Goal: Task Accomplishment & Management: Manage account settings

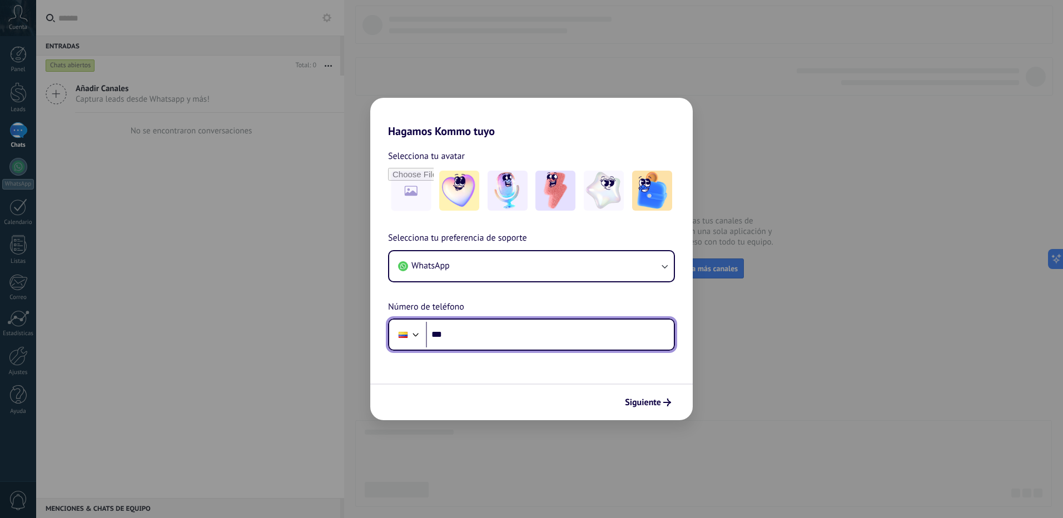
click at [485, 331] on input "***" at bounding box center [550, 335] width 248 height 26
paste input "**********"
type input "**********"
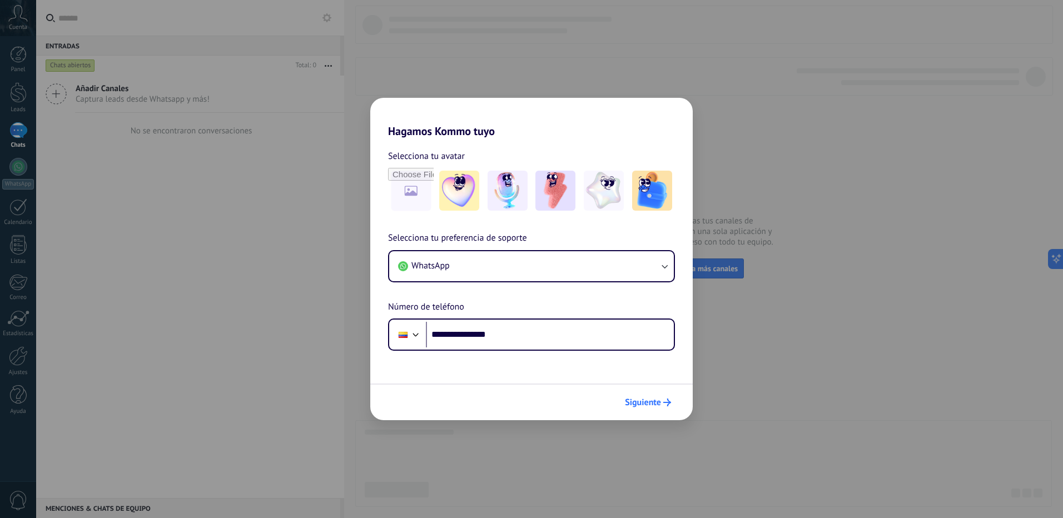
click at [661, 407] on button "Siguiente" at bounding box center [648, 402] width 56 height 19
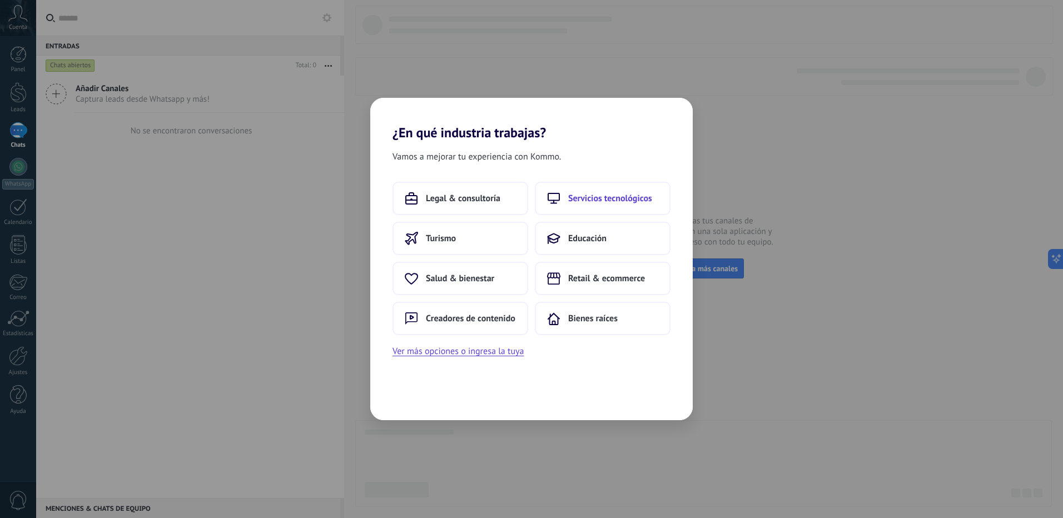
click at [575, 208] on button "Servicios tecnológicos" at bounding box center [603, 198] width 136 height 33
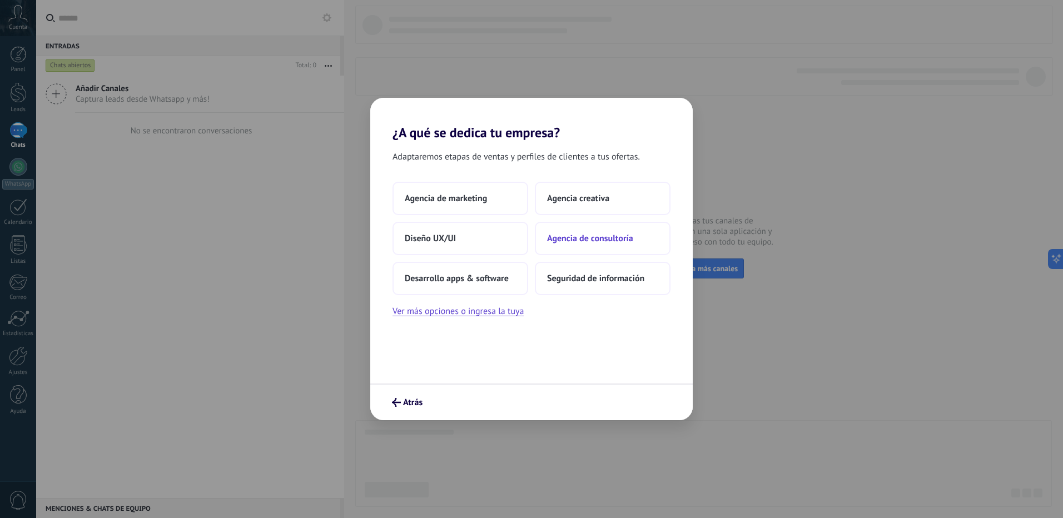
click at [541, 227] on button "Agencia de consultoría" at bounding box center [603, 238] width 136 height 33
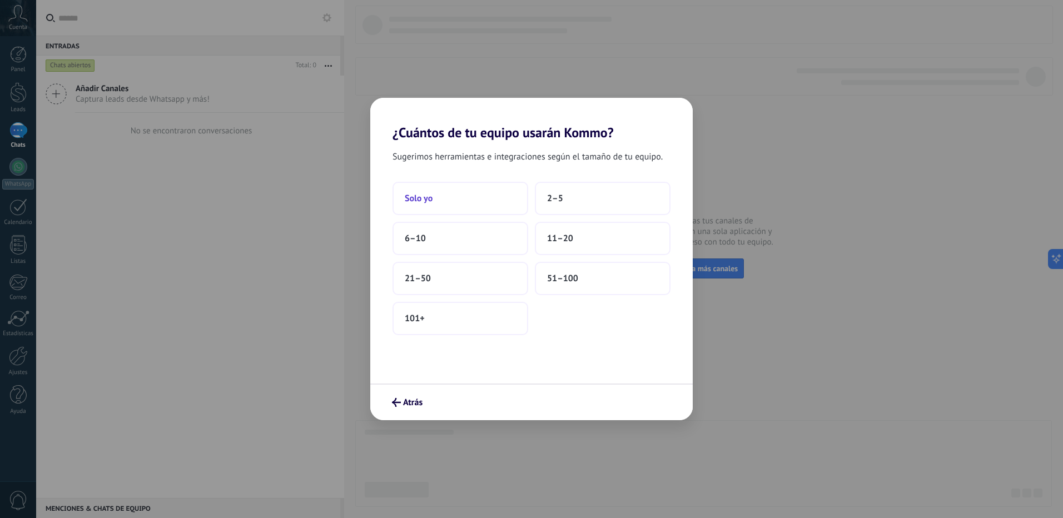
click at [510, 202] on button "Solo yo" at bounding box center [460, 198] width 136 height 33
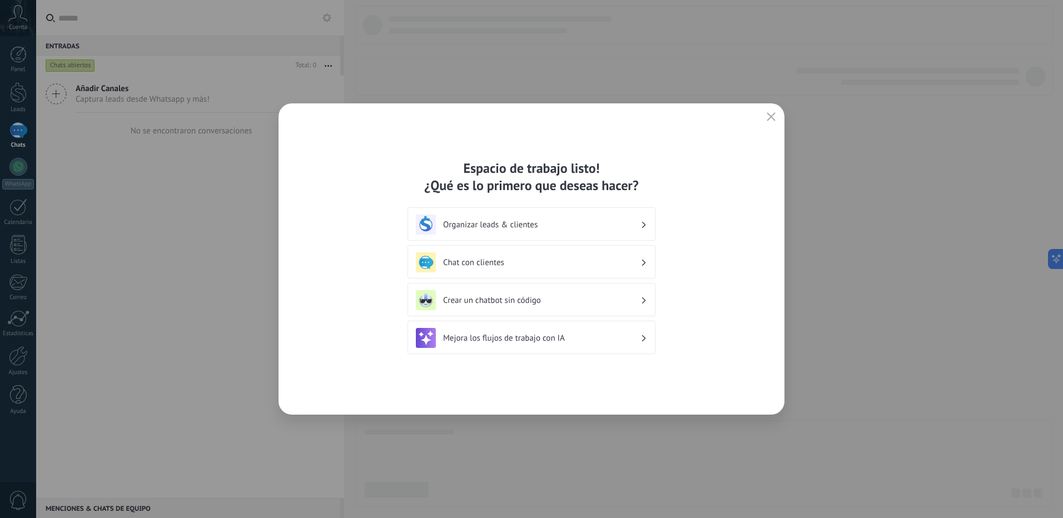
click at [525, 223] on h3 "Organizar leads & clientes" at bounding box center [541, 225] width 197 height 11
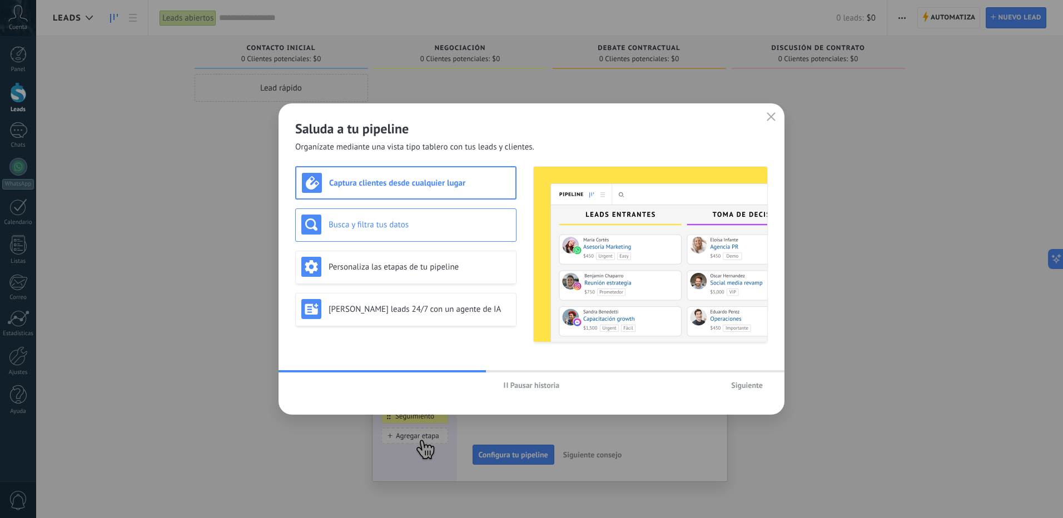
click at [455, 213] on div "Busca y filtra tus datos" at bounding box center [405, 224] width 221 height 33
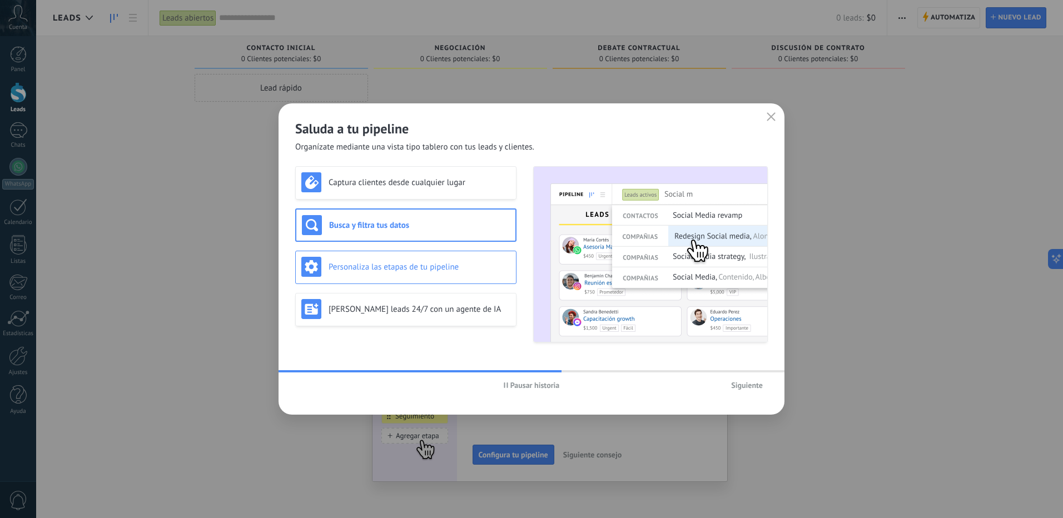
click at [465, 271] on h3 "Personaliza las etapas de tu pipeline" at bounding box center [419, 267] width 182 height 11
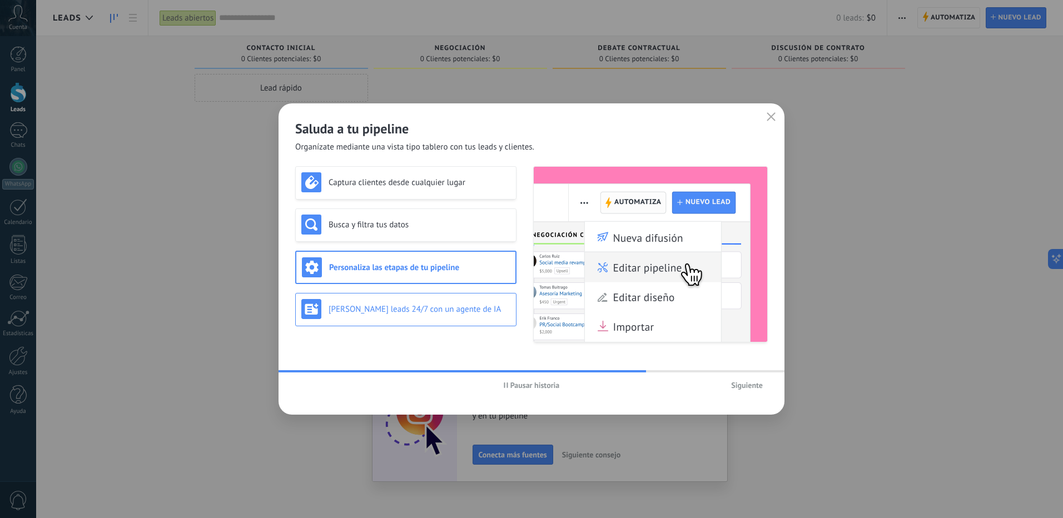
click at [480, 313] on h3 "[PERSON_NAME] leads 24/7 con un agente de IA" at bounding box center [419, 309] width 182 height 11
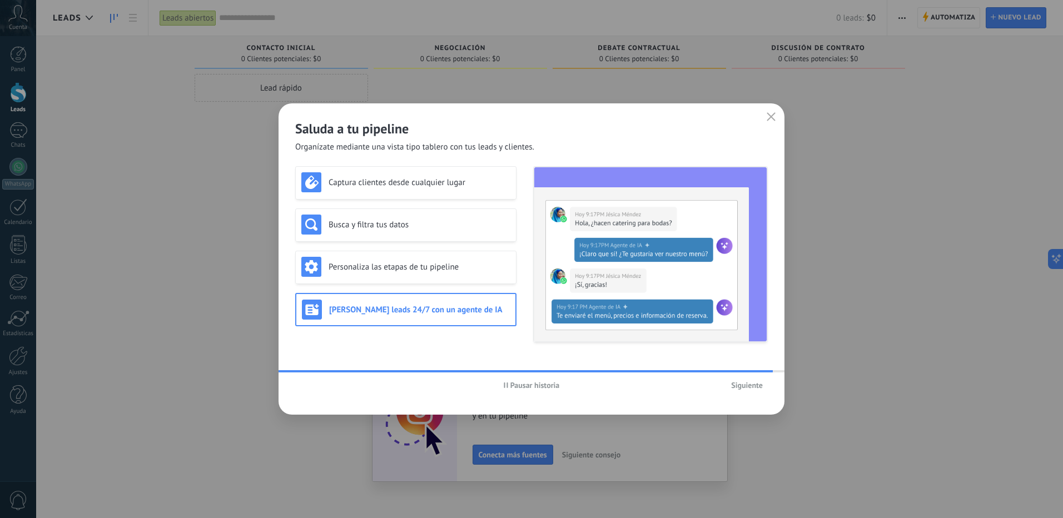
click at [737, 383] on span "Siguiente" at bounding box center [747, 385] width 32 height 8
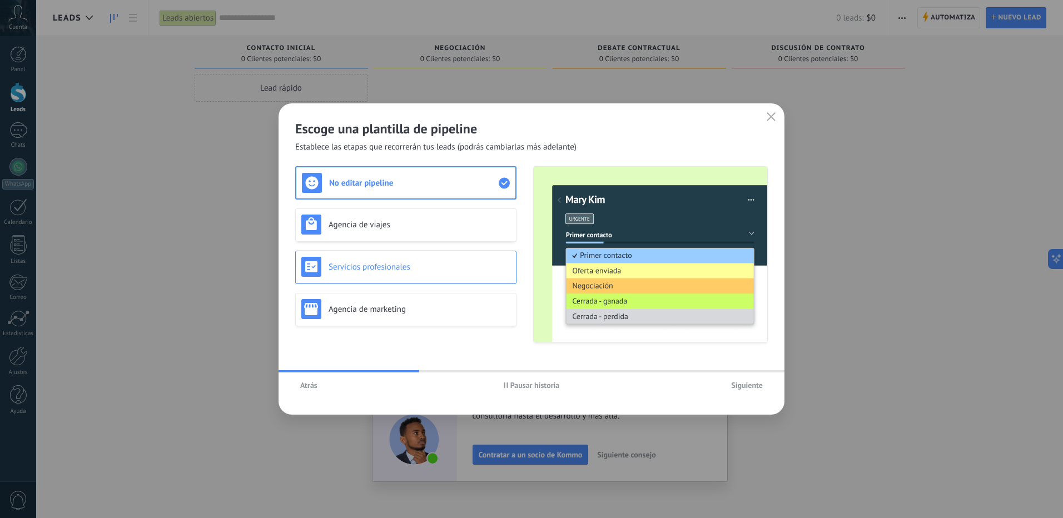
click at [417, 268] on h3 "Servicios profesionales" at bounding box center [419, 267] width 182 height 11
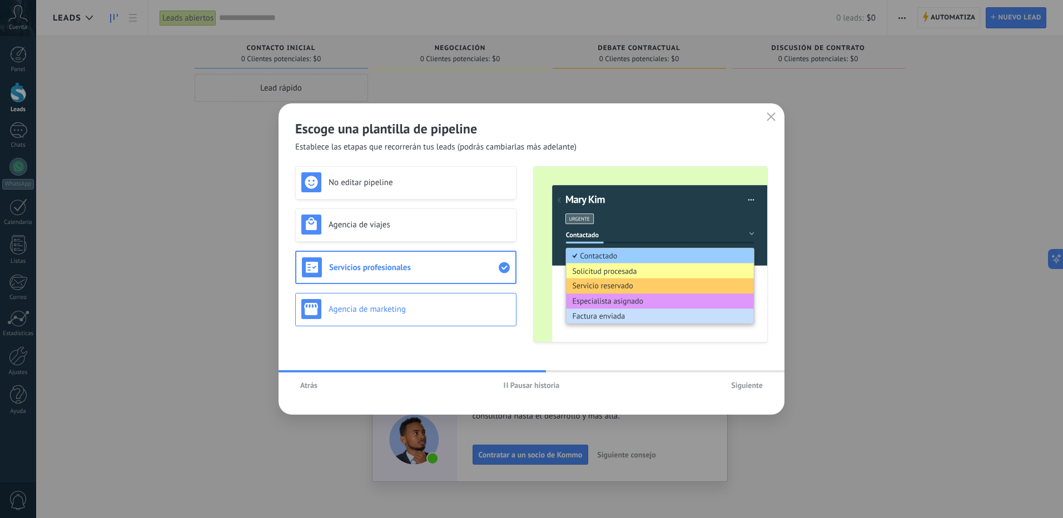
click at [428, 307] on h3 "Agencia de marketing" at bounding box center [419, 309] width 182 height 11
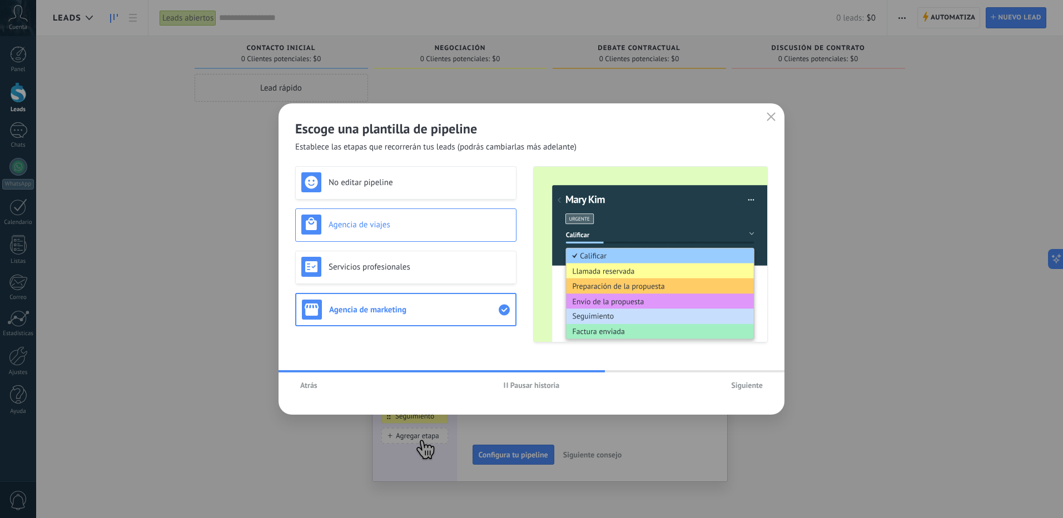
click at [416, 228] on h3 "Agencia de viajes" at bounding box center [419, 225] width 182 height 11
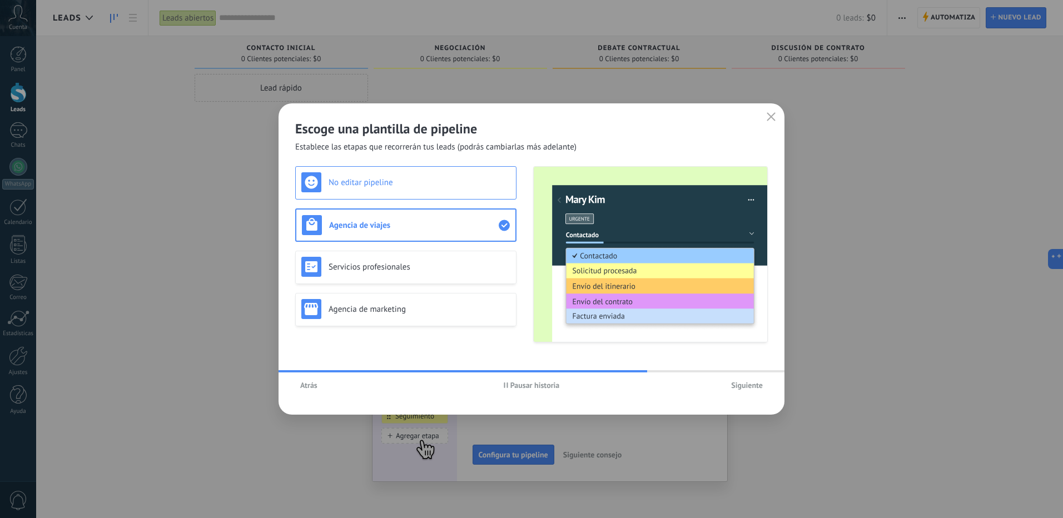
click at [416, 188] on div "No editar pipeline" at bounding box center [405, 182] width 209 height 20
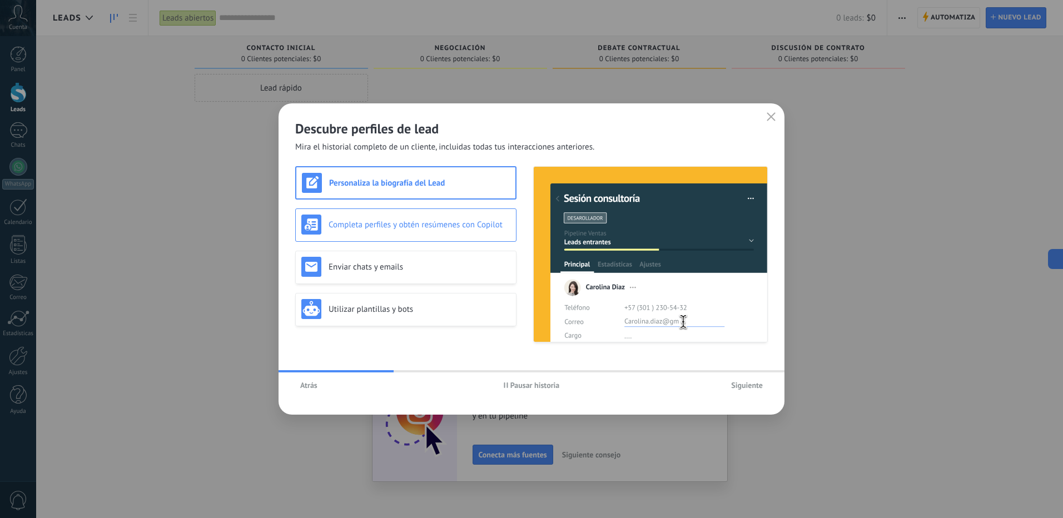
click at [411, 230] on div "Completa perfiles y obtén resúmenes con Copilot" at bounding box center [405, 225] width 209 height 20
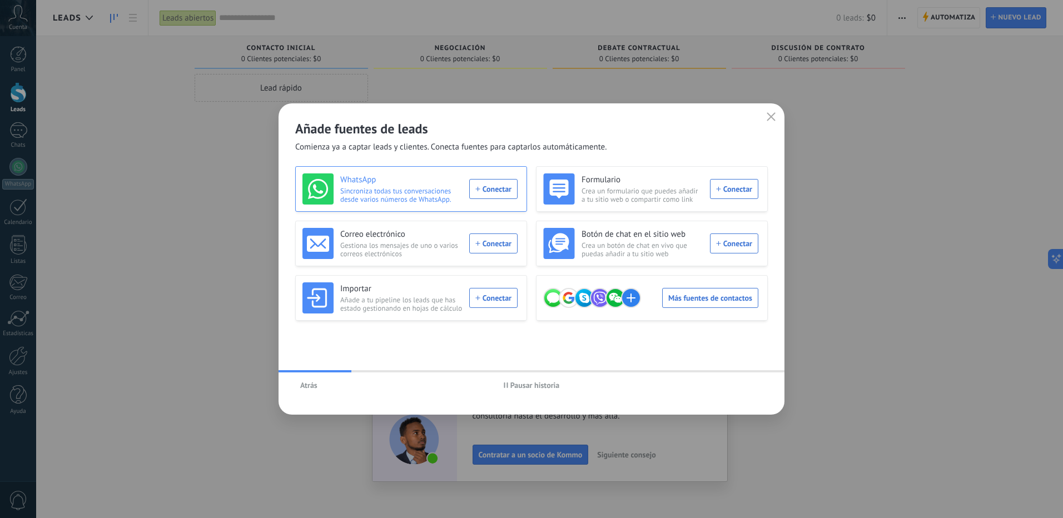
click at [494, 193] on div "WhatsApp Sincroniza todas tus conversaciones desde varios números de WhatsApp. …" at bounding box center [409, 188] width 215 height 31
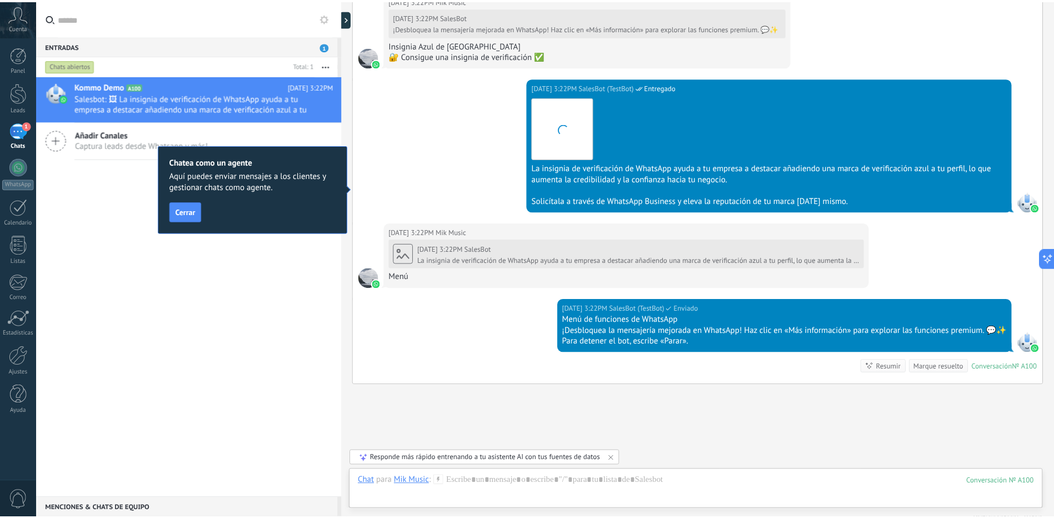
scroll to position [1882, 0]
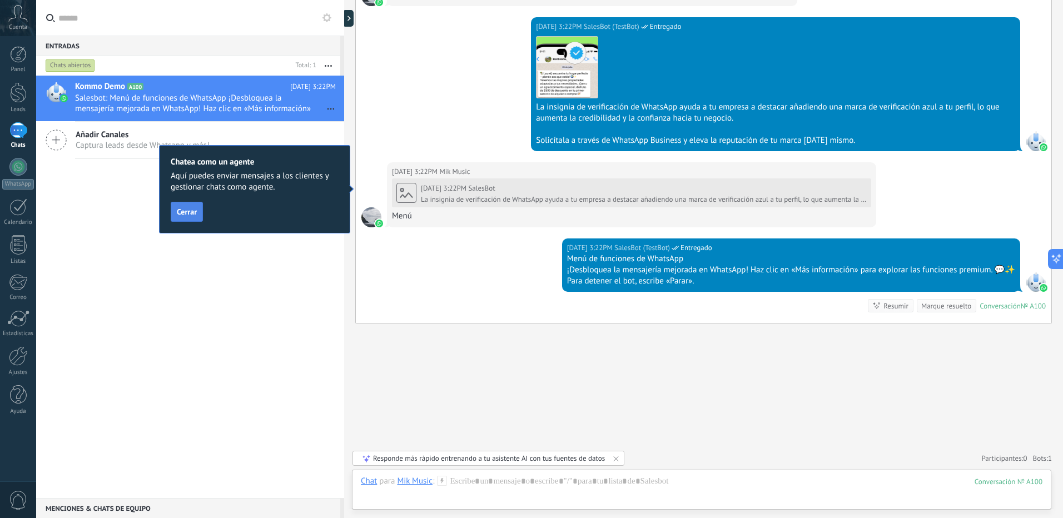
click at [193, 214] on span "Cerrar" at bounding box center [187, 212] width 20 height 8
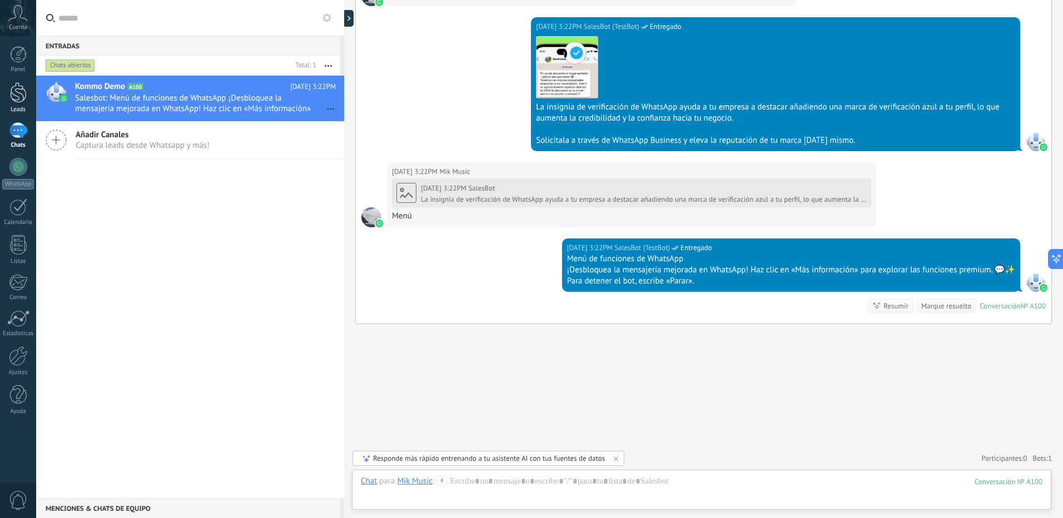
click at [10, 98] on div at bounding box center [18, 92] width 17 height 21
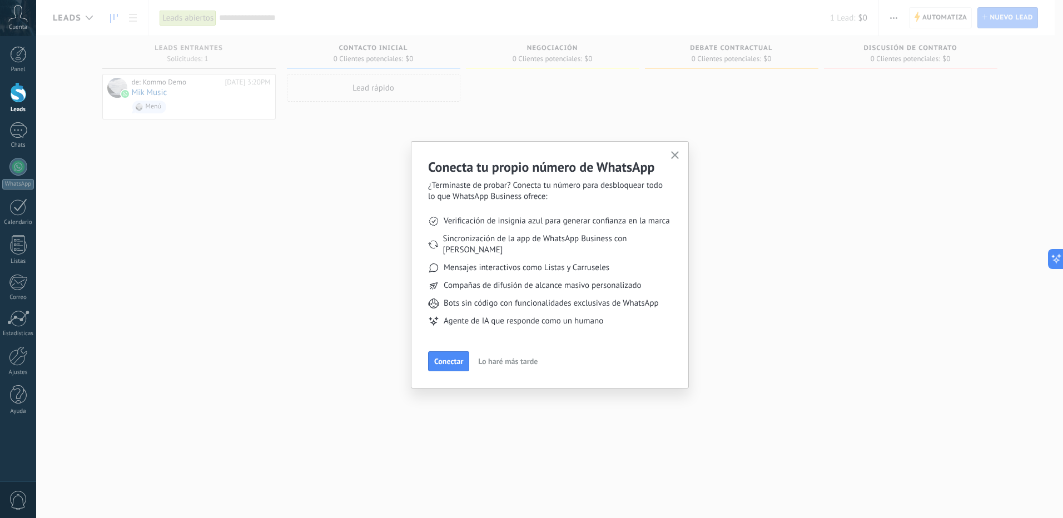
click at [501, 357] on span "Lo haré más tarde" at bounding box center [507, 361] width 59 height 8
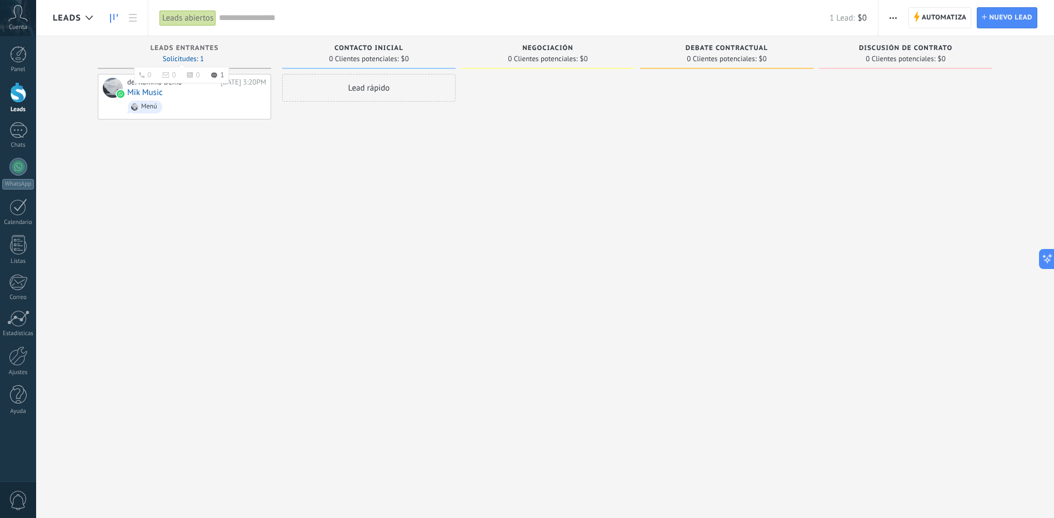
click at [183, 57] on span "Solicitudes: 1 0 0 0 1 0 0 0 1" at bounding box center [183, 59] width 41 height 7
click at [341, 88] on div "Lead rápido" at bounding box center [368, 88] width 173 height 28
click at [446, 233] on use "button" at bounding box center [446, 237] width 8 height 8
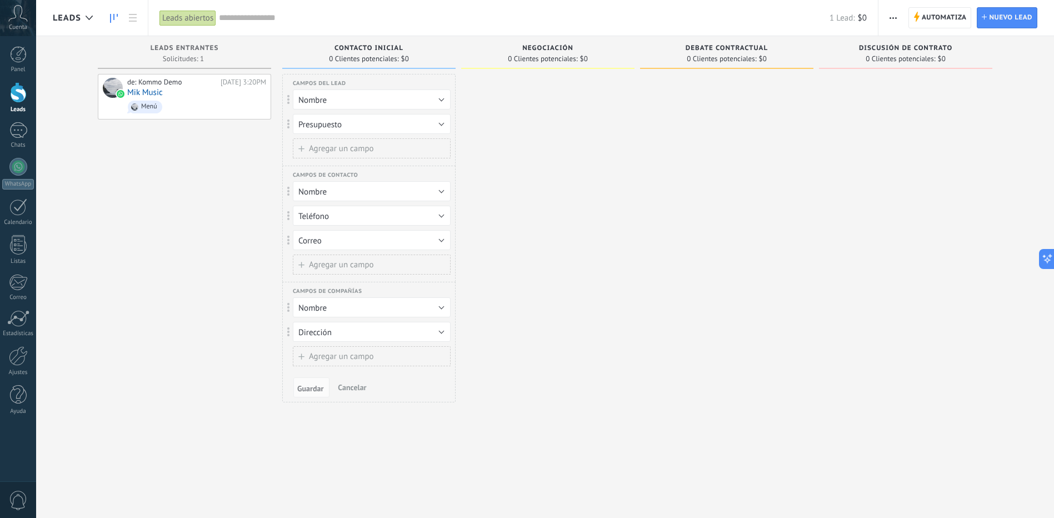
click at [546, 59] on span "0 Clientes potenciales:" at bounding box center [542, 59] width 69 height 7
click at [548, 45] on span "Negociación" at bounding box center [547, 48] width 51 height 8
click at [341, 389] on span "Cancelar" at bounding box center [352, 387] width 28 height 10
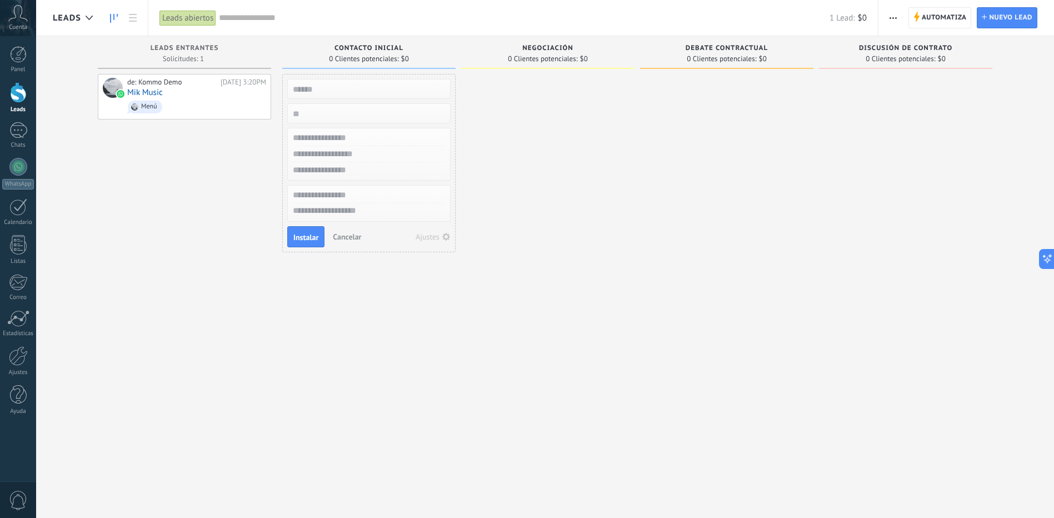
click at [556, 53] on div "Negociación" at bounding box center [548, 48] width 162 height 9
click at [350, 235] on span "Cancelar" at bounding box center [347, 237] width 28 height 10
click at [554, 51] on span "Negociación" at bounding box center [547, 48] width 51 height 8
click at [396, 85] on div "Lead rápido" at bounding box center [368, 88] width 173 height 28
click at [298, 236] on span "Instalar" at bounding box center [305, 237] width 25 height 8
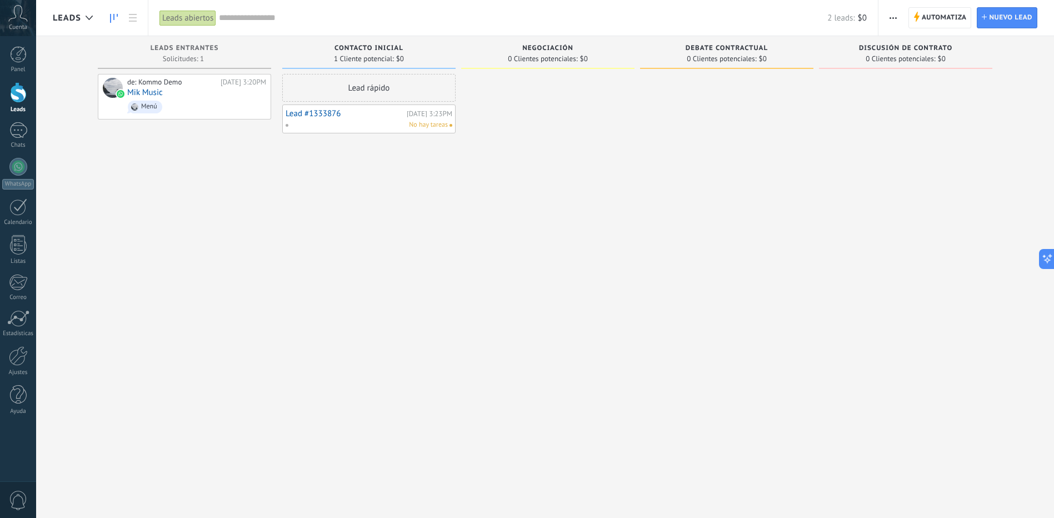
click at [410, 121] on span "No hay tareas" at bounding box center [428, 125] width 39 height 10
click at [331, 118] on link "Lead #1333876" at bounding box center [345, 113] width 118 height 9
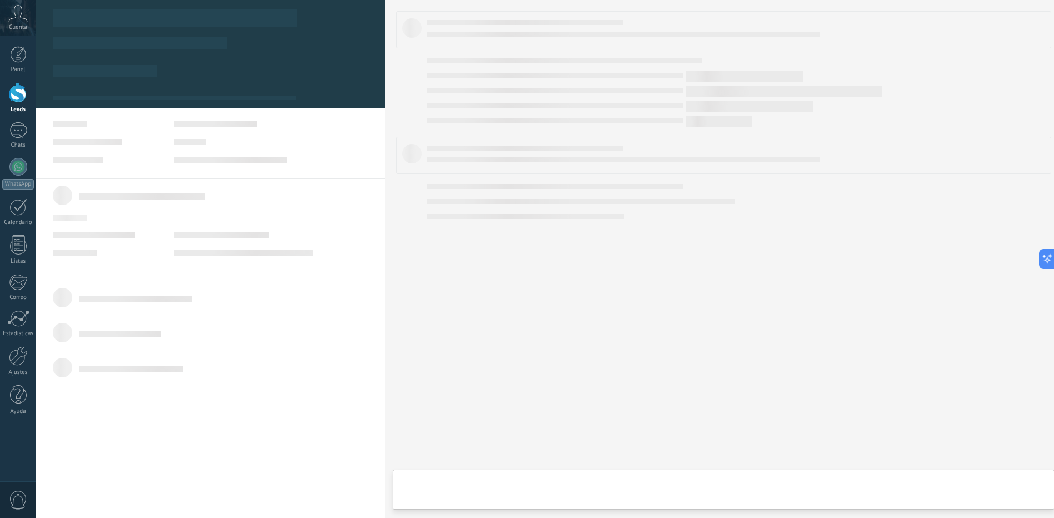
type textarea "**********"
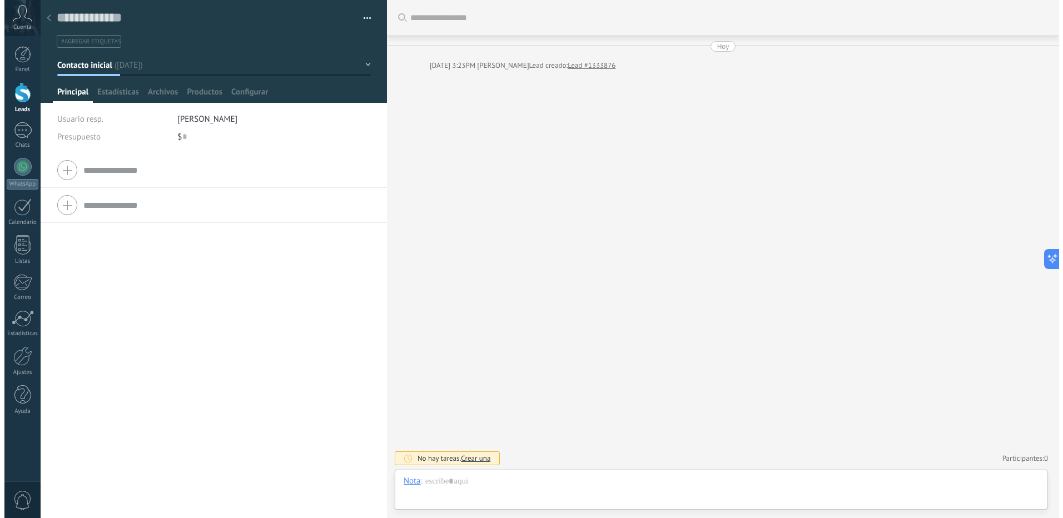
scroll to position [17, 0]
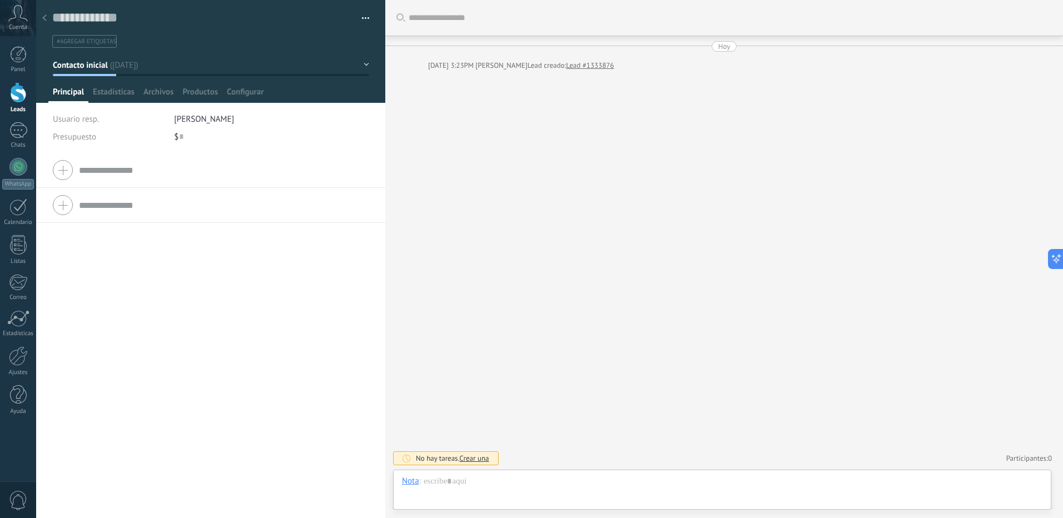
click at [121, 173] on input "text" at bounding box center [224, 170] width 290 height 18
click at [46, 21] on use at bounding box center [44, 17] width 4 height 7
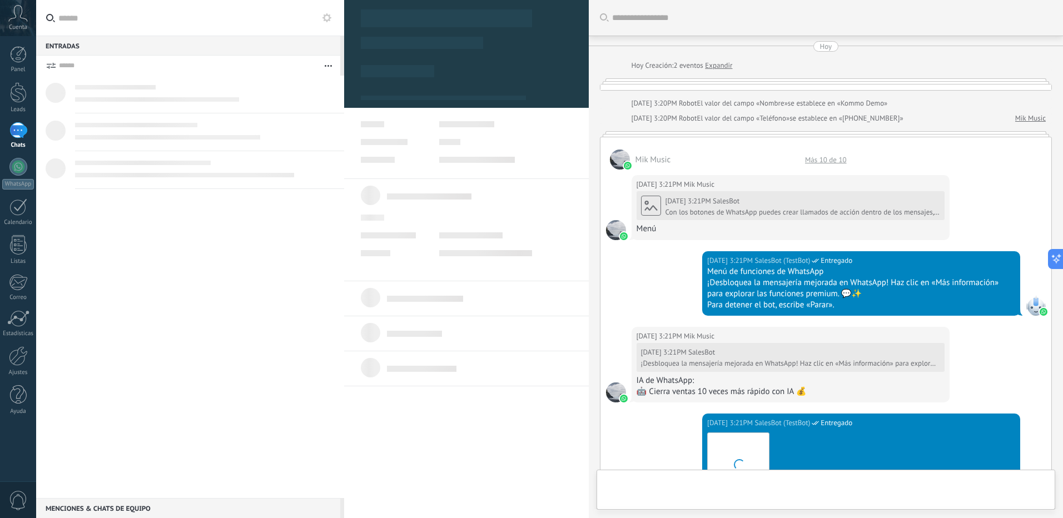
scroll to position [835, 0]
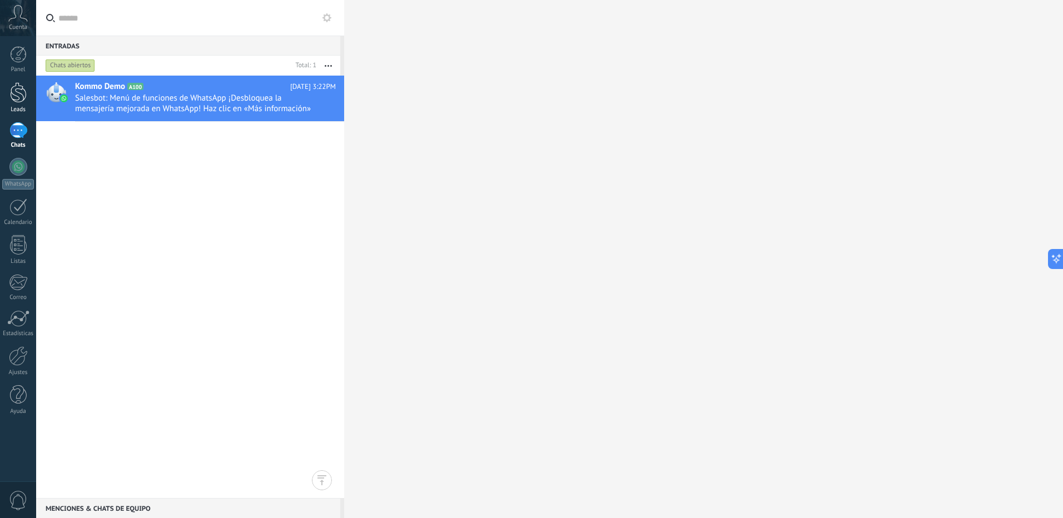
click at [24, 102] on div at bounding box center [18, 92] width 17 height 21
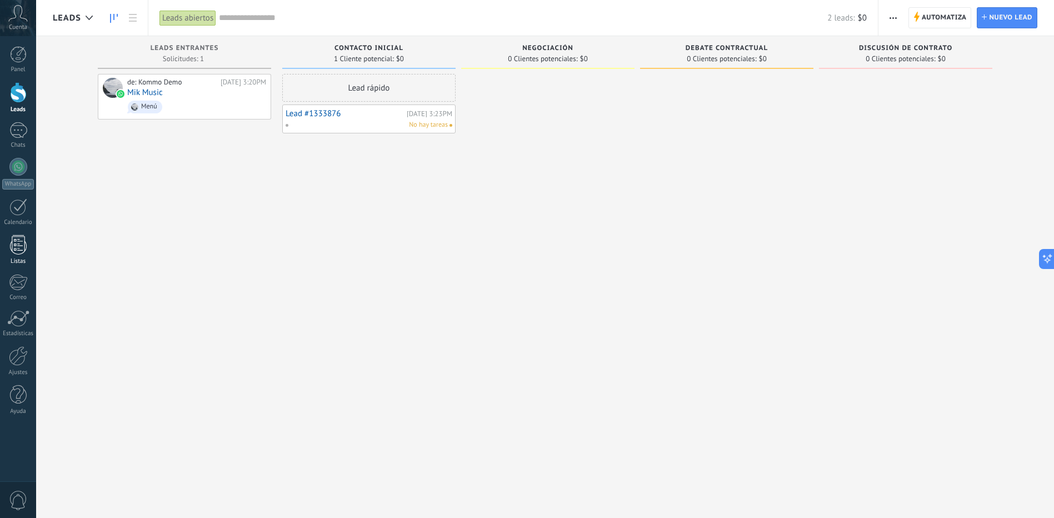
click at [27, 239] on link "Listas" at bounding box center [18, 250] width 36 height 30
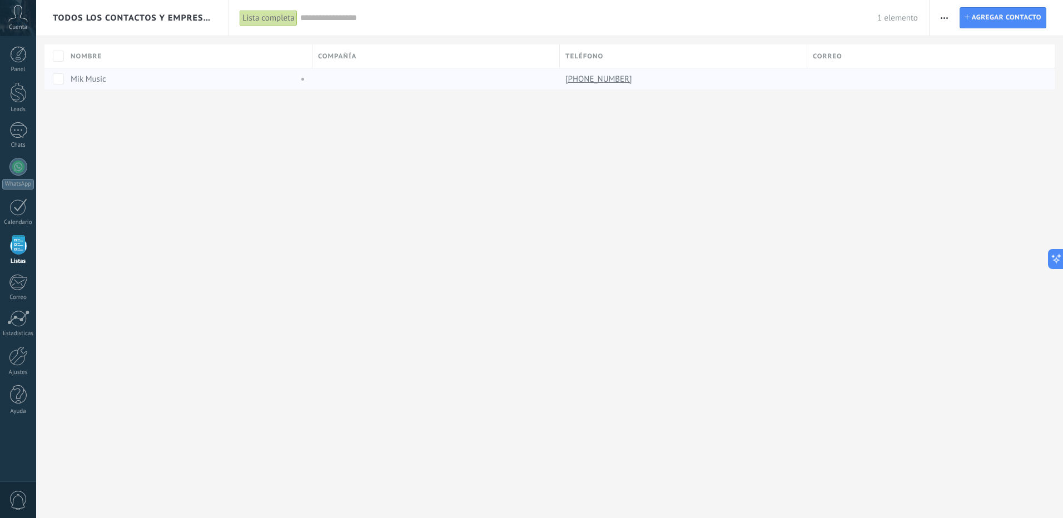
click at [611, 77] on link "[PHONE_NUMBER]" at bounding box center [599, 79] width 69 height 10
click at [453, 87] on div at bounding box center [433, 78] width 242 height 21
click at [453, 85] on div at bounding box center [433, 78] width 242 height 21
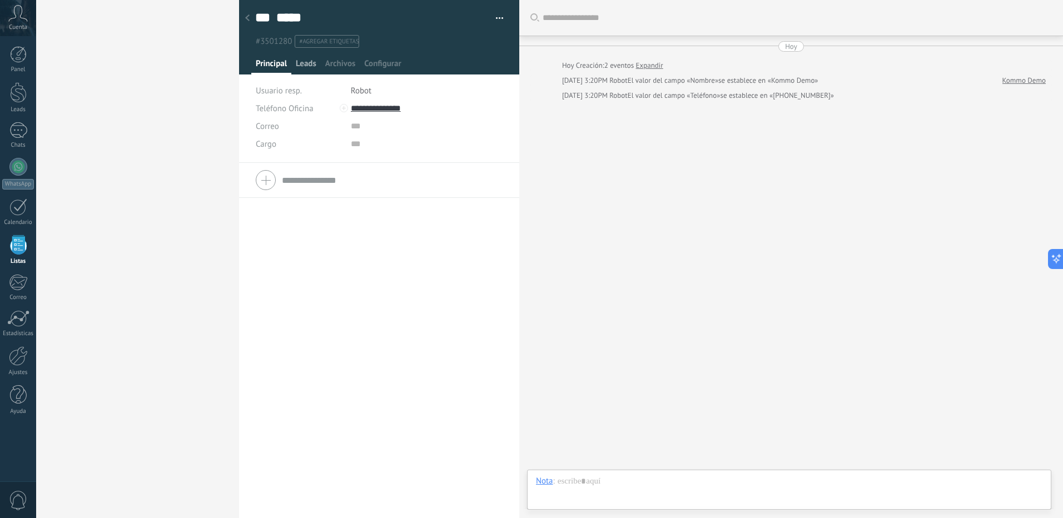
click at [310, 65] on span "Leads" at bounding box center [306, 66] width 21 height 16
click at [294, 137] on div "Agregar rápido" at bounding box center [276, 138] width 42 height 9
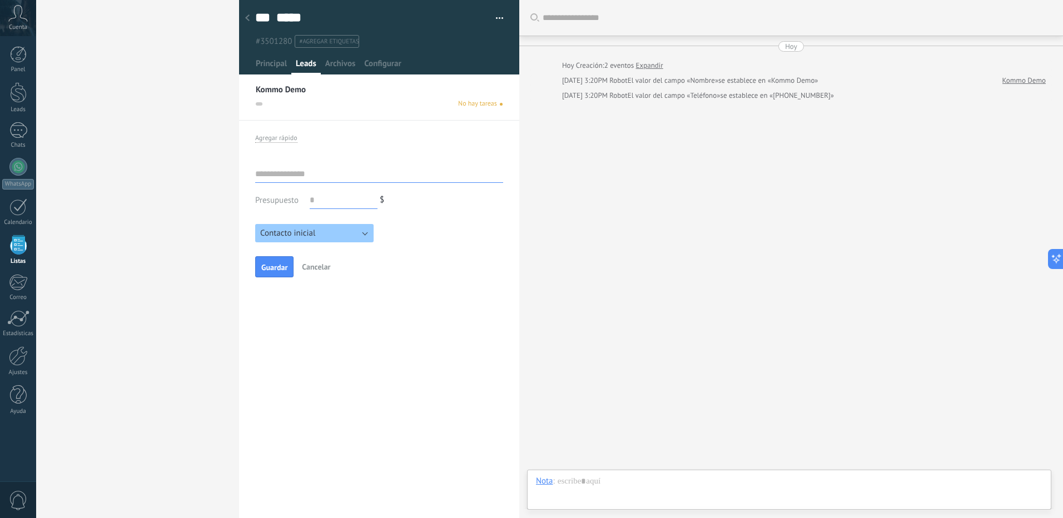
click at [292, 237] on span "Contacto inicial" at bounding box center [287, 233] width 55 height 11
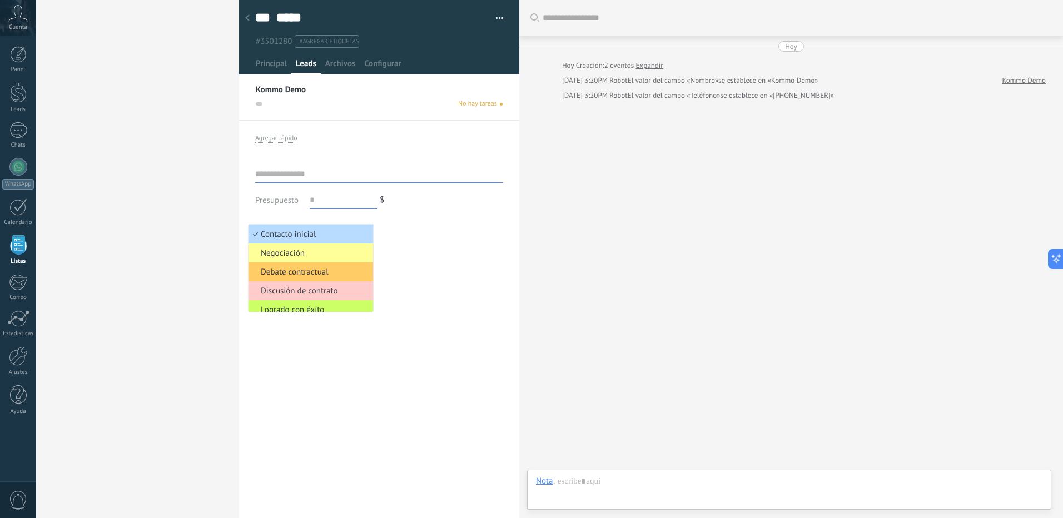
click at [307, 230] on span "Contacto inicial" at bounding box center [308, 234] width 121 height 11
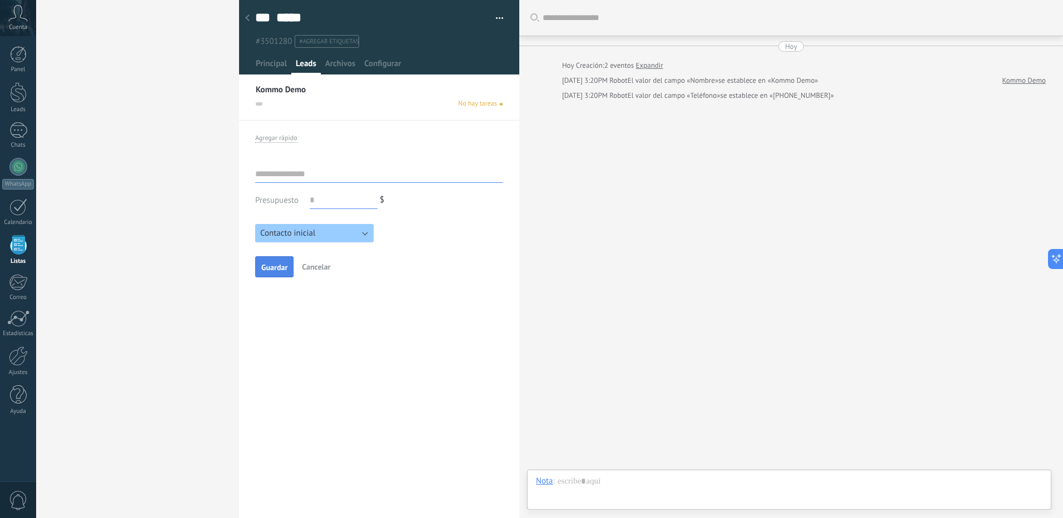
click at [271, 265] on span "Guardar" at bounding box center [274, 267] width 26 height 8
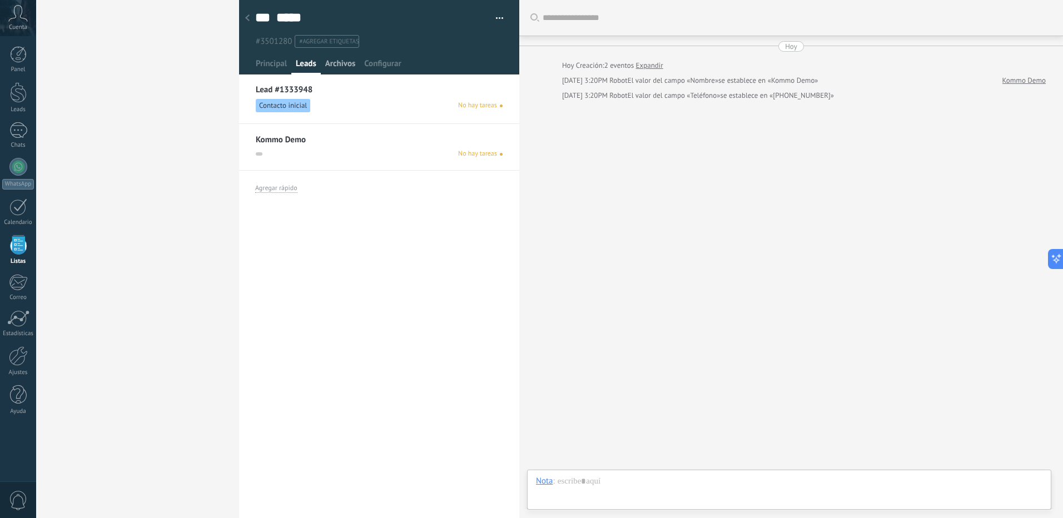
click at [350, 60] on span "Archivos" at bounding box center [340, 66] width 30 height 16
click at [392, 66] on span "Configurar" at bounding box center [382, 66] width 37 height 16
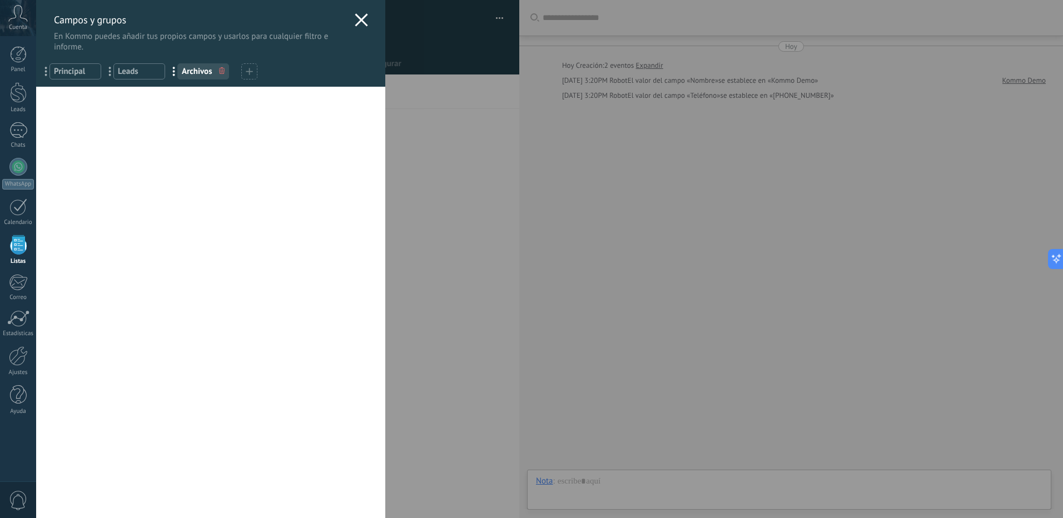
click at [358, 21] on use at bounding box center [361, 19] width 13 height 13
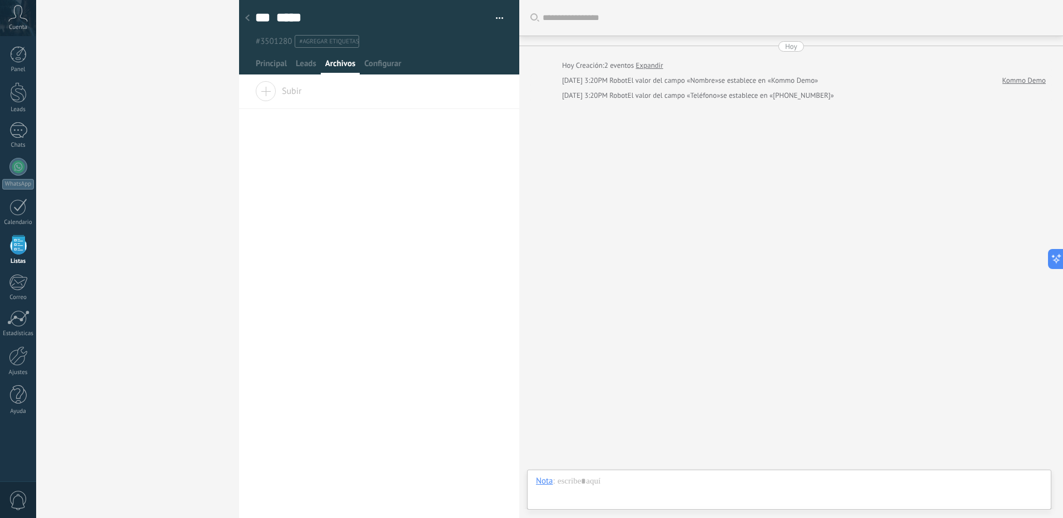
click at [246, 16] on icon at bounding box center [247, 17] width 4 height 7
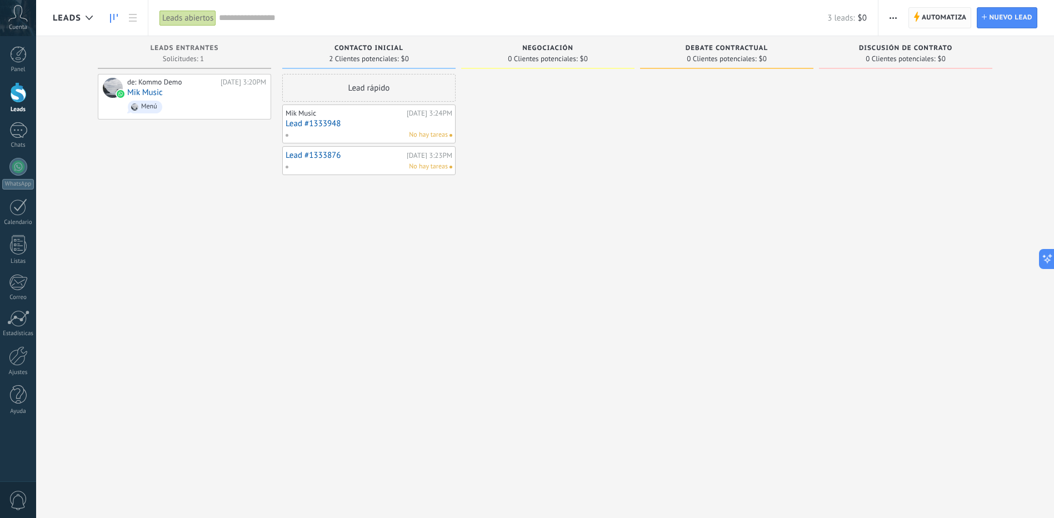
click at [950, 16] on span "Automatiza" at bounding box center [944, 18] width 45 height 20
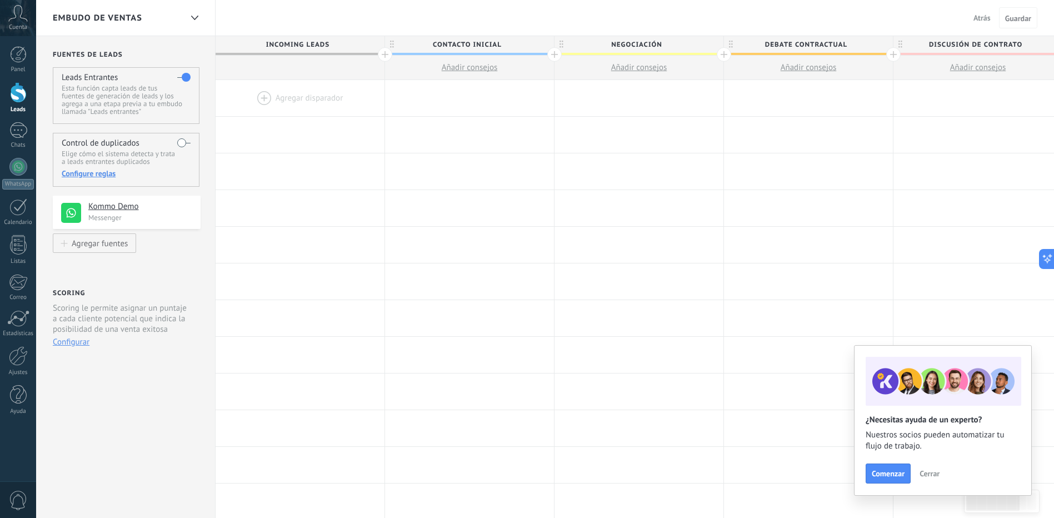
click at [304, 93] on div at bounding box center [300, 98] width 169 height 36
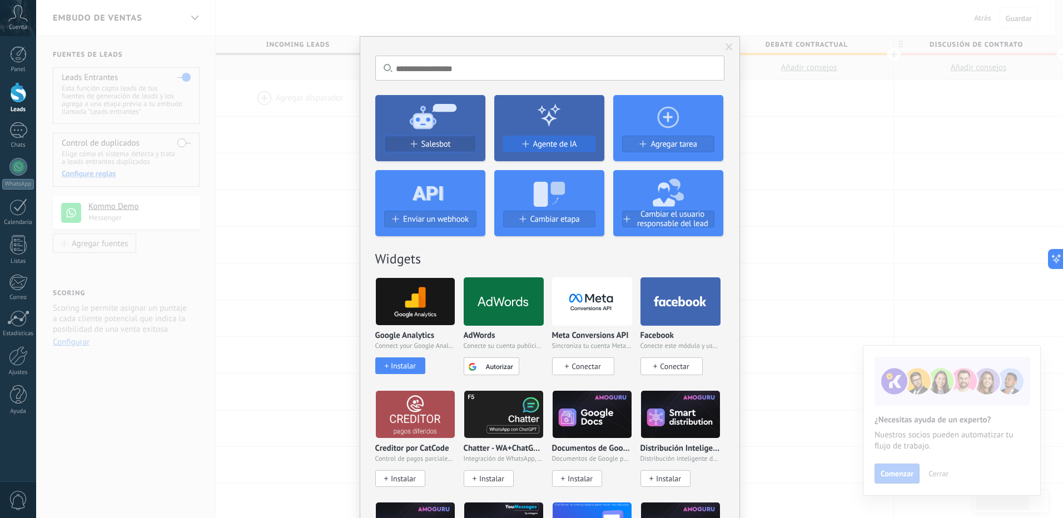
click at [548, 147] on span "Agente de IA" at bounding box center [555, 143] width 44 height 9
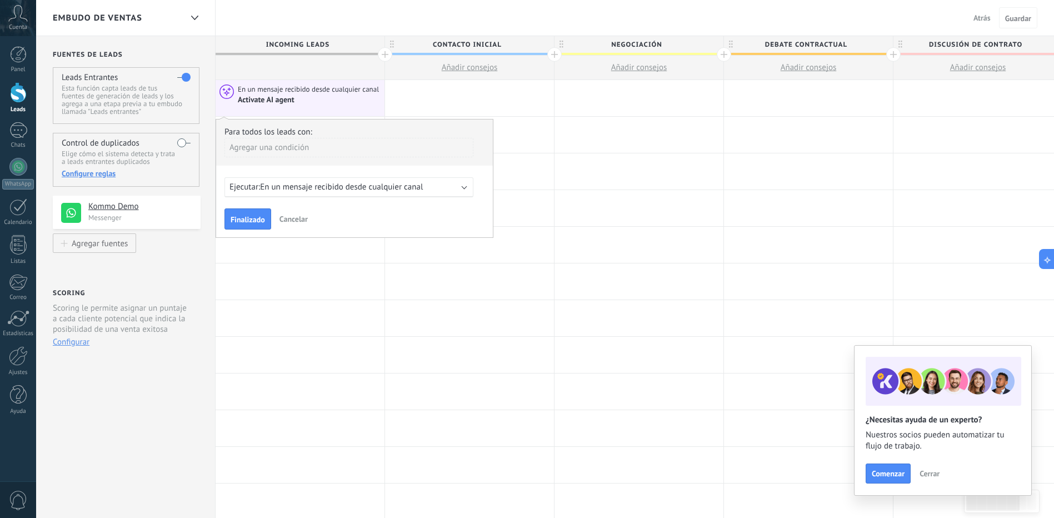
click at [350, 186] on span "En un mensaje recibido desde cualquier canal" at bounding box center [341, 187] width 163 height 11
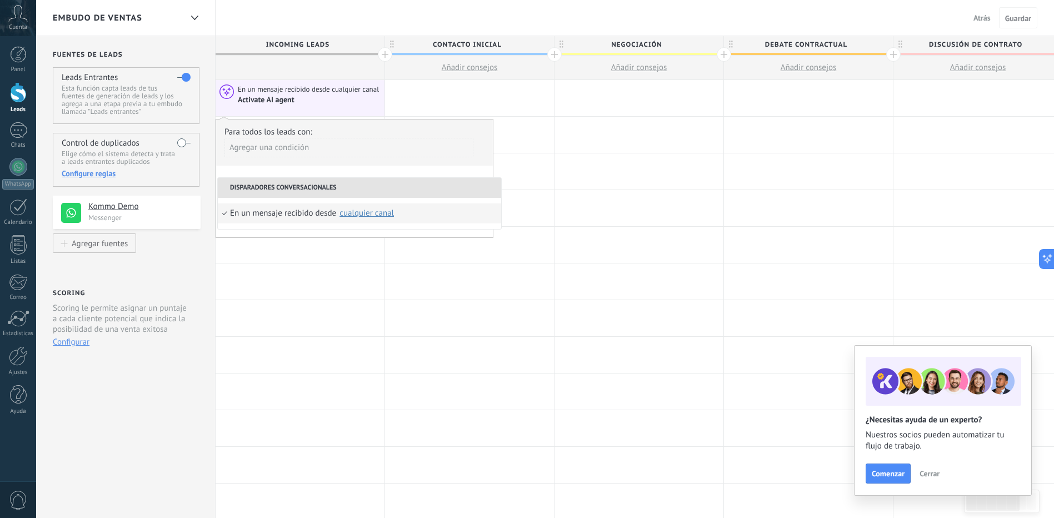
click at [377, 212] on div "cualquier canal" at bounding box center [367, 213] width 54 height 8
click at [362, 112] on div "En un mensaje recibido desde cualquier canal Activate AI agent" at bounding box center [300, 98] width 169 height 36
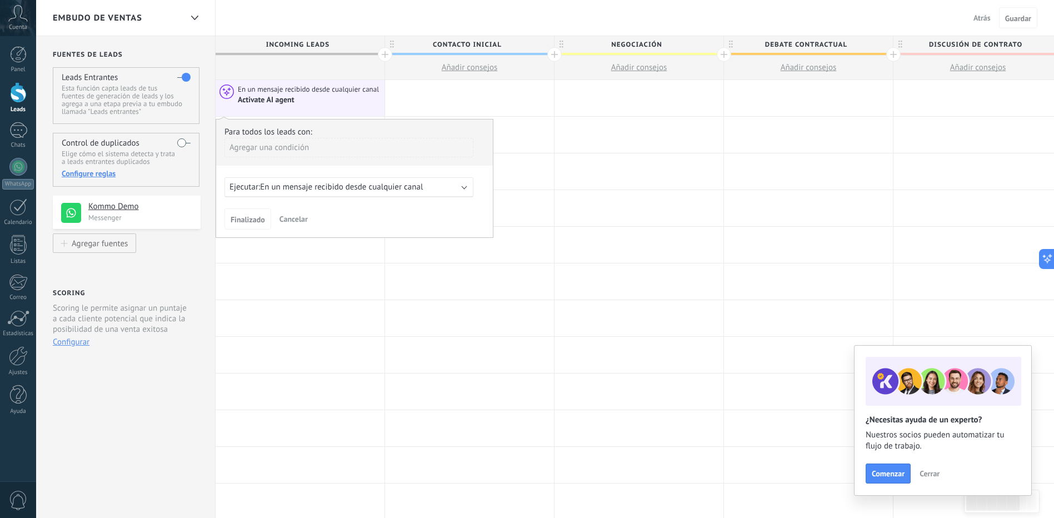
click at [290, 217] on span "Cancelar" at bounding box center [294, 219] width 28 height 10
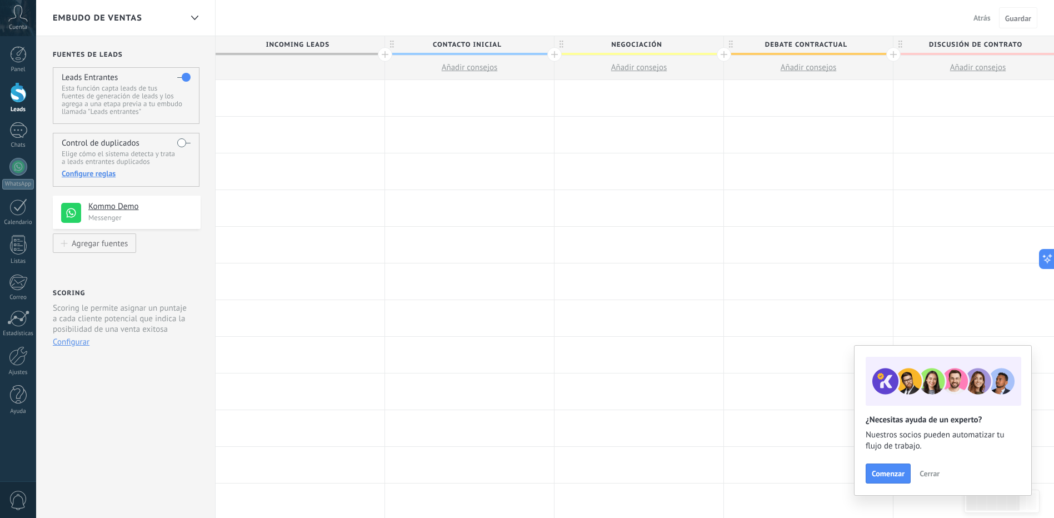
click at [301, 89] on div at bounding box center [300, 98] width 169 height 36
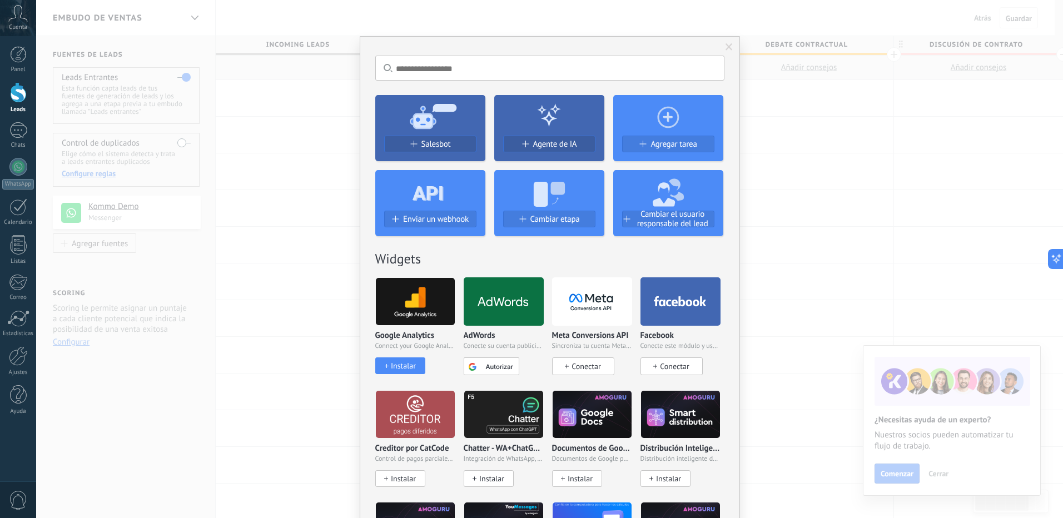
click at [530, 71] on input "text" at bounding box center [549, 68] width 349 height 25
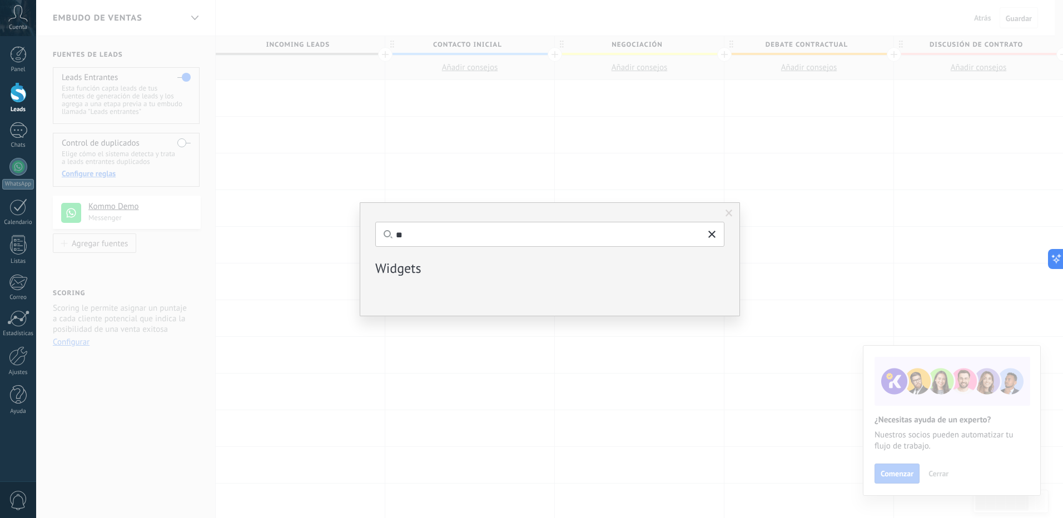
type input "*"
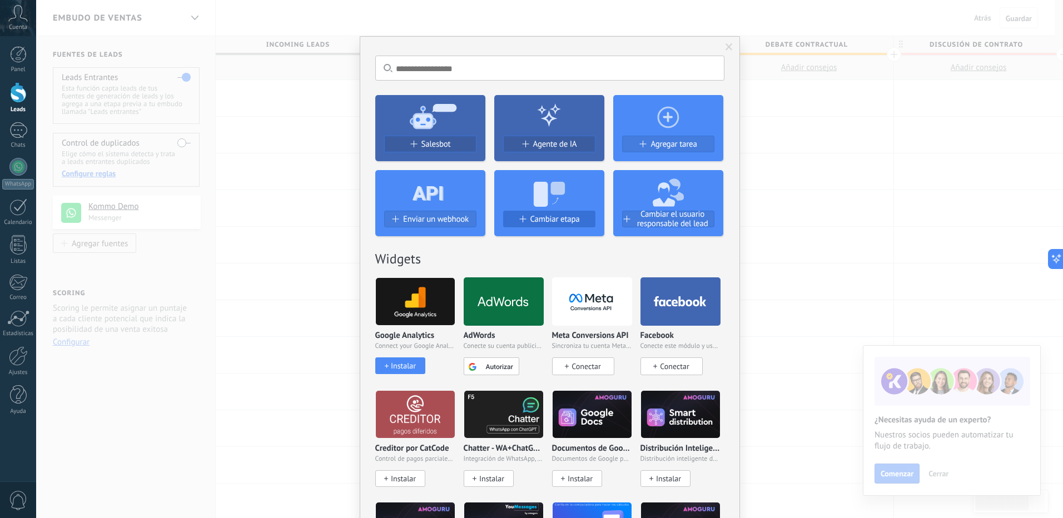
click at [542, 218] on span "Cambiar etapa" at bounding box center [554, 219] width 49 height 9
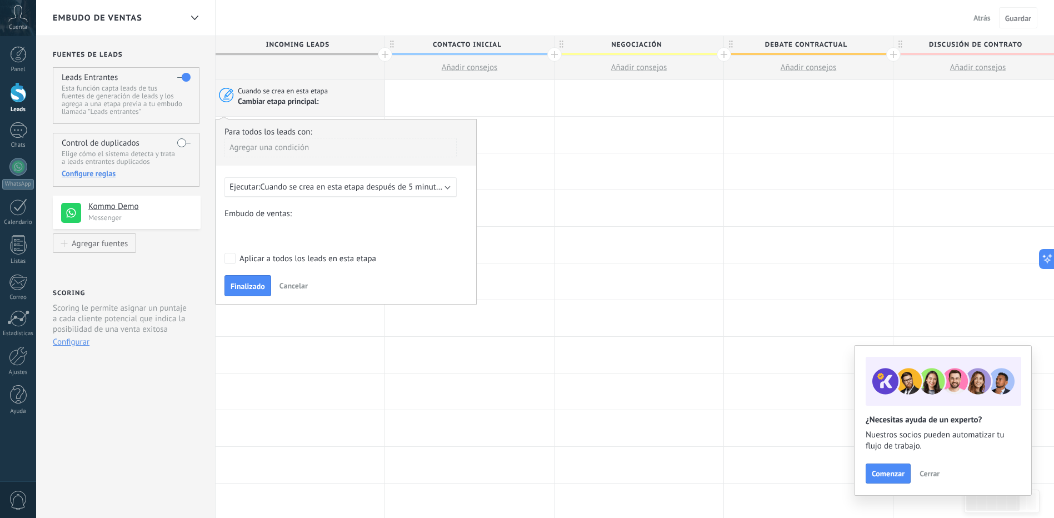
click at [425, 188] on span "Cuando se crea en esta etapa después de 5 minutos" at bounding box center [352, 187] width 184 height 11
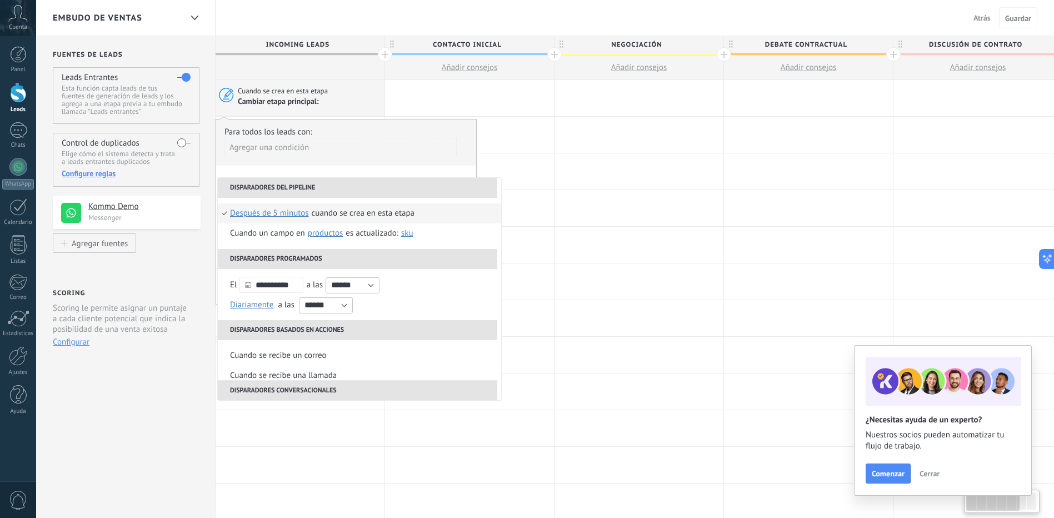
click at [349, 107] on div "Cuando se crea en esta etapa Cambiar etapa principal:" at bounding box center [300, 98] width 169 height 36
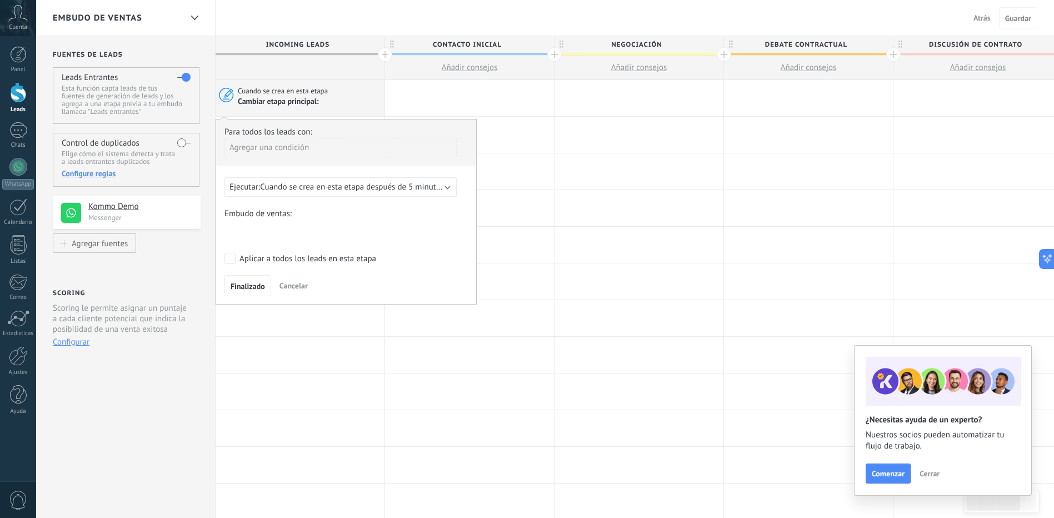
click at [301, 282] on span "Cancelar" at bounding box center [294, 286] width 28 height 10
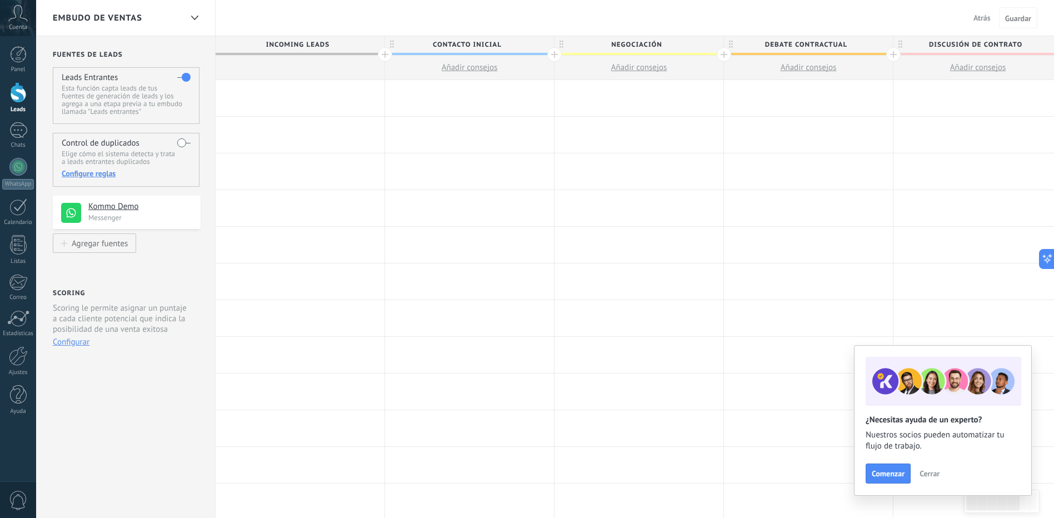
click at [328, 98] on div at bounding box center [300, 98] width 169 height 36
click at [283, 91] on div at bounding box center [300, 98] width 169 height 36
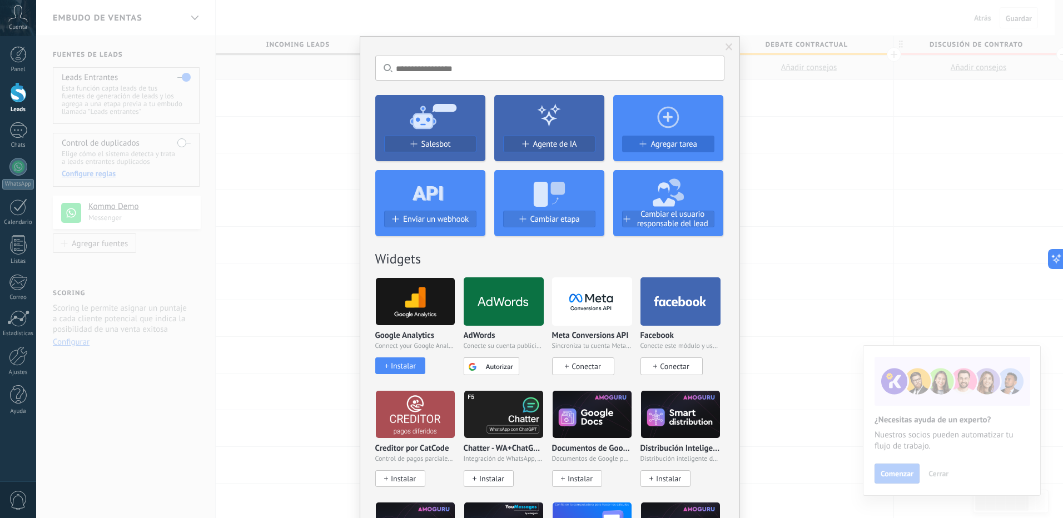
click at [633, 144] on div "Agregar tarea" at bounding box center [667, 143] width 91 height 9
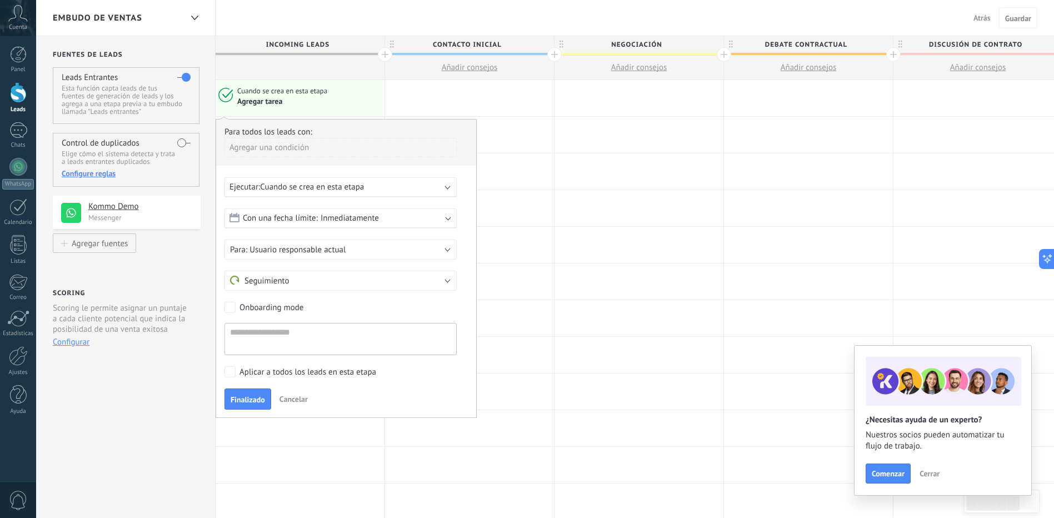
click at [325, 190] on span "Cuando se crea en esta etapa" at bounding box center [312, 187] width 104 height 11
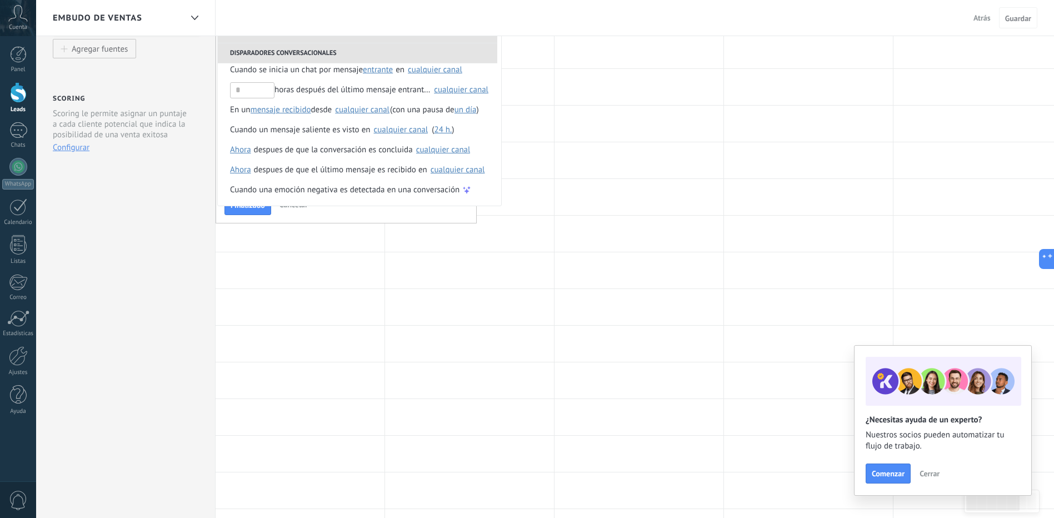
scroll to position [111, 0]
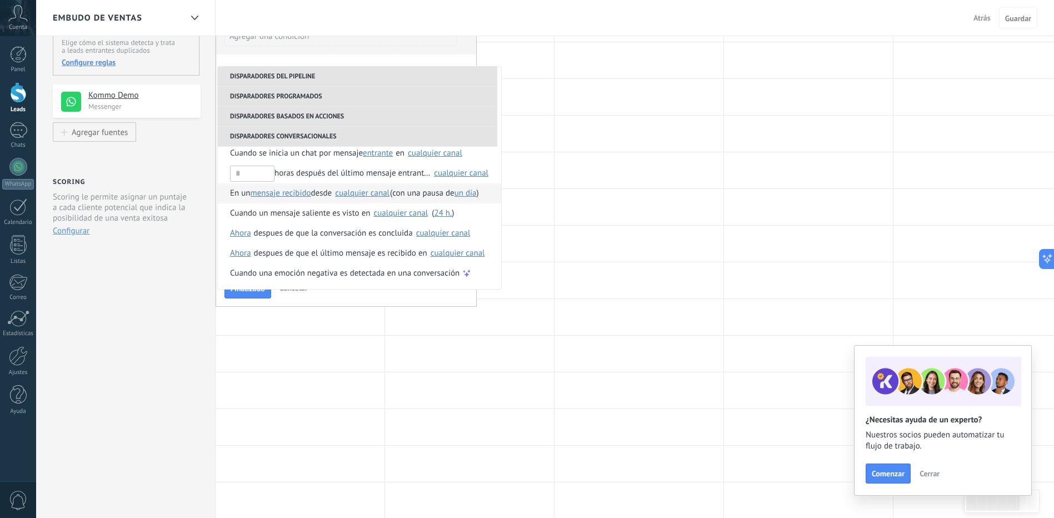
click at [364, 198] on div "cualquier canal" at bounding box center [363, 193] width 56 height 10
click at [326, 197] on span "desde" at bounding box center [321, 193] width 21 height 20
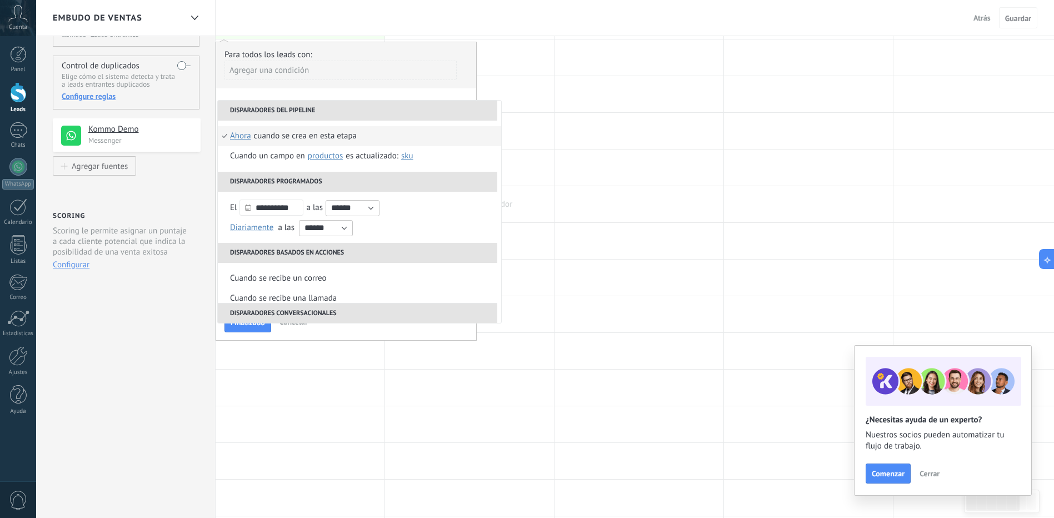
scroll to position [0, 0]
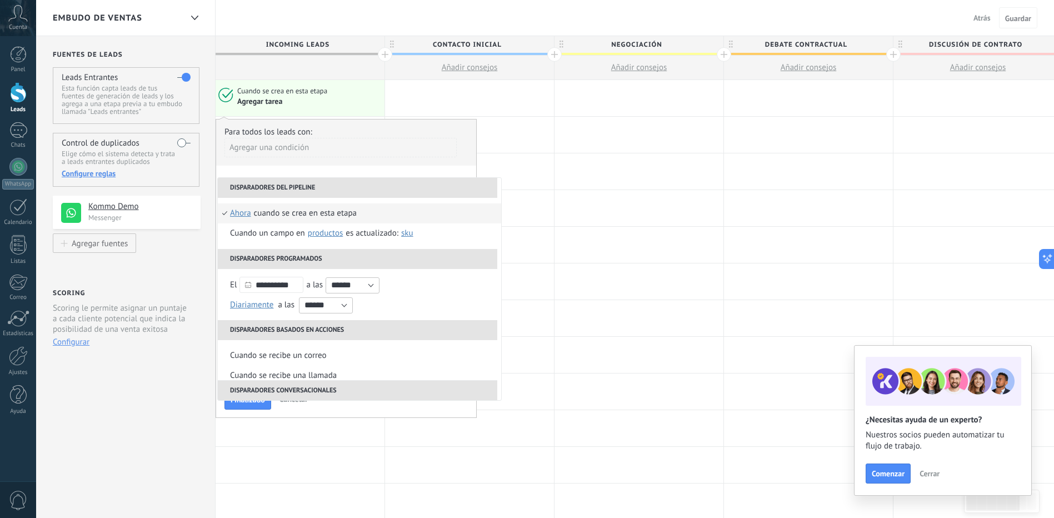
click at [402, 150] on div "Agregar una condición" at bounding box center [341, 147] width 232 height 19
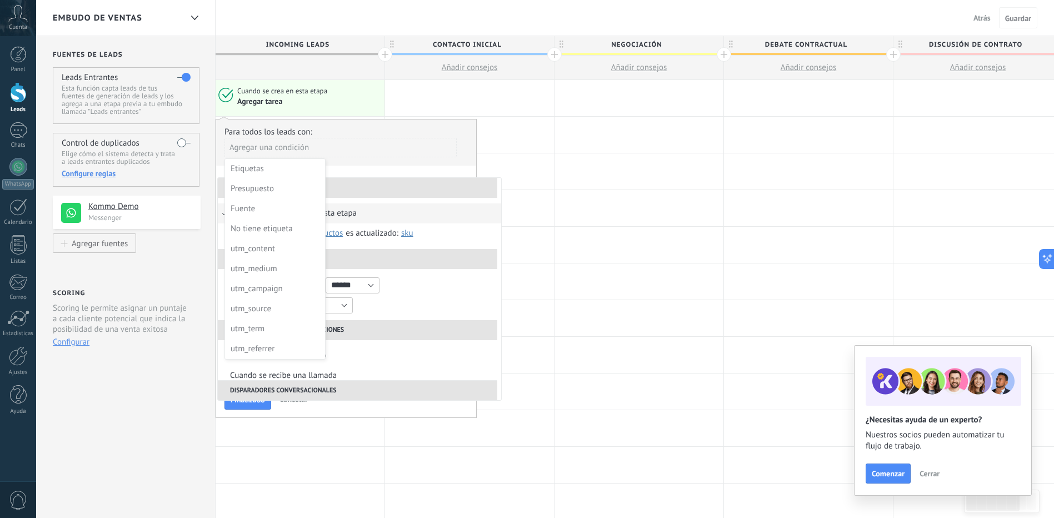
click at [365, 103] on div "Agregar tarea" at bounding box center [308, 101] width 143 height 11
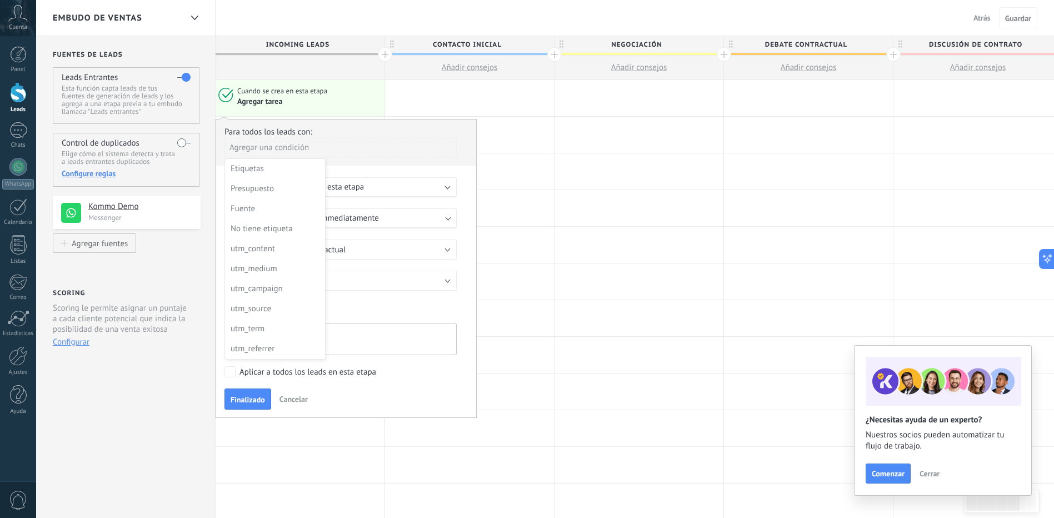
click at [303, 390] on div at bounding box center [346, 267] width 260 height 297
click at [302, 407] on div "Finalizado Cancelar" at bounding box center [346, 398] width 243 height 21
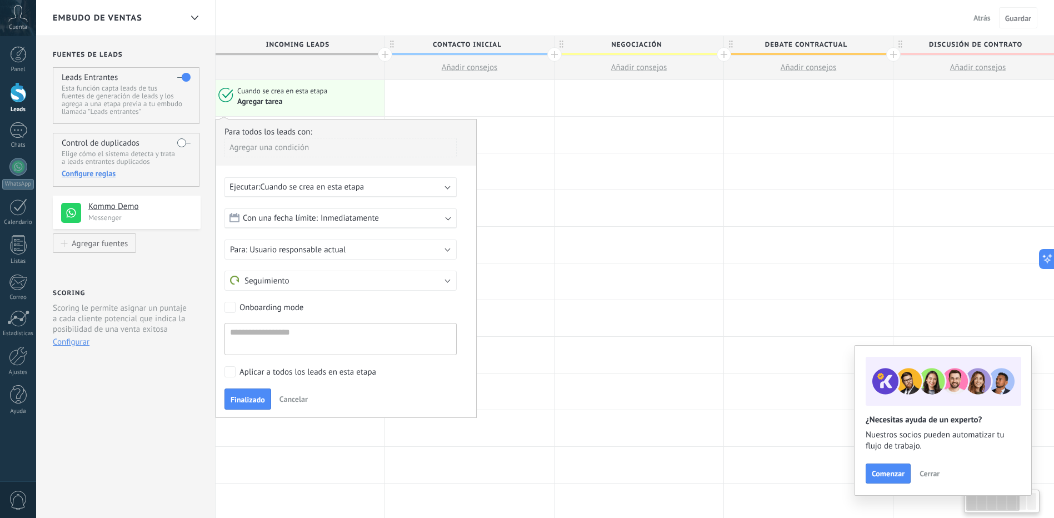
click at [303, 400] on span "Cancelar" at bounding box center [294, 399] width 28 height 10
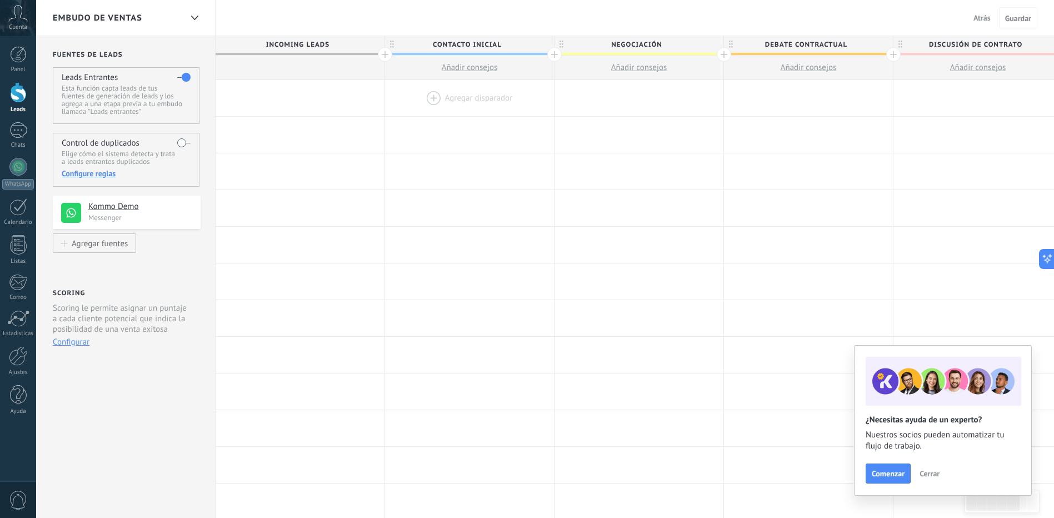
click at [482, 91] on div at bounding box center [469, 98] width 169 height 36
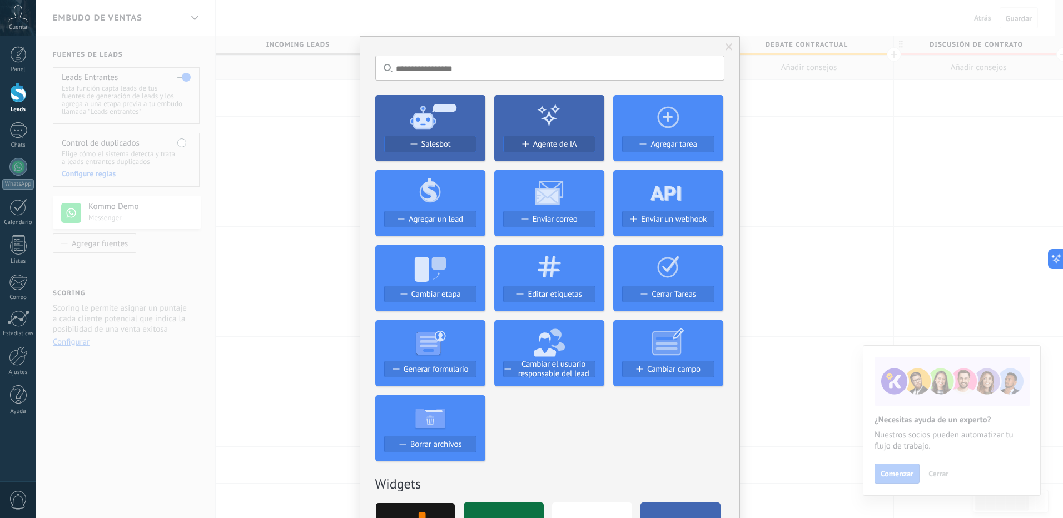
click at [322, 137] on div "No hay resultados Salesbot Agente de IA Agregar tarea Agregar un lead Enviar co…" at bounding box center [549, 259] width 1026 height 518
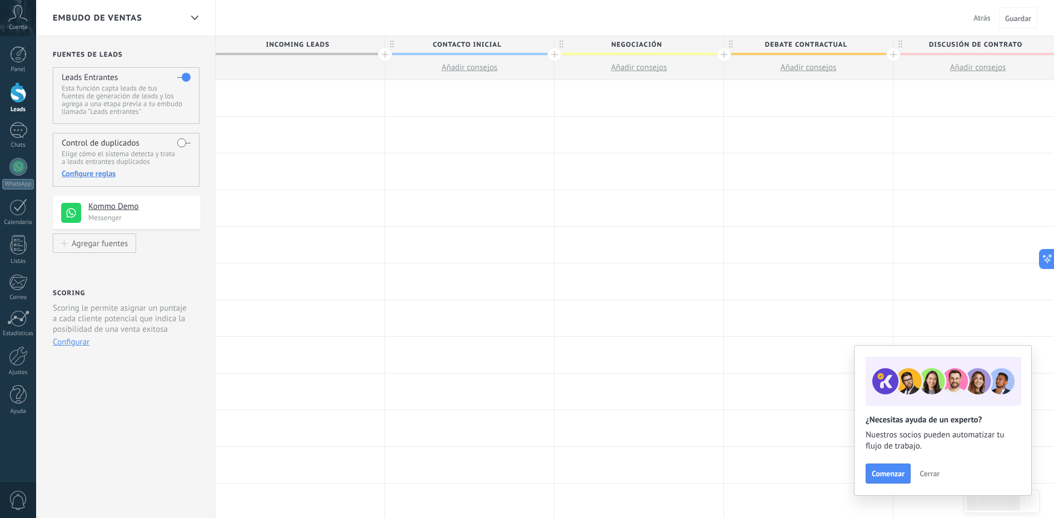
click at [555, 54] on div at bounding box center [554, 54] width 14 height 14
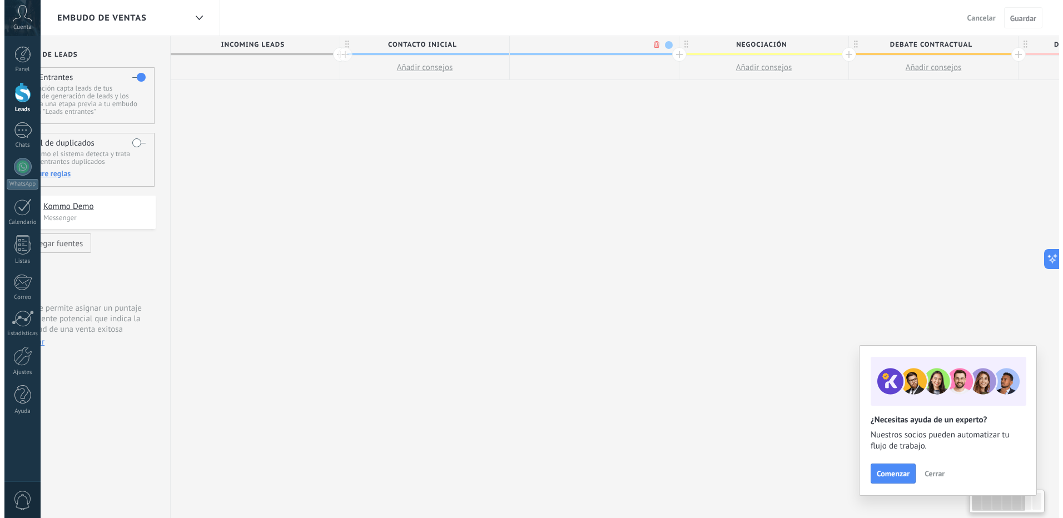
scroll to position [0, 82]
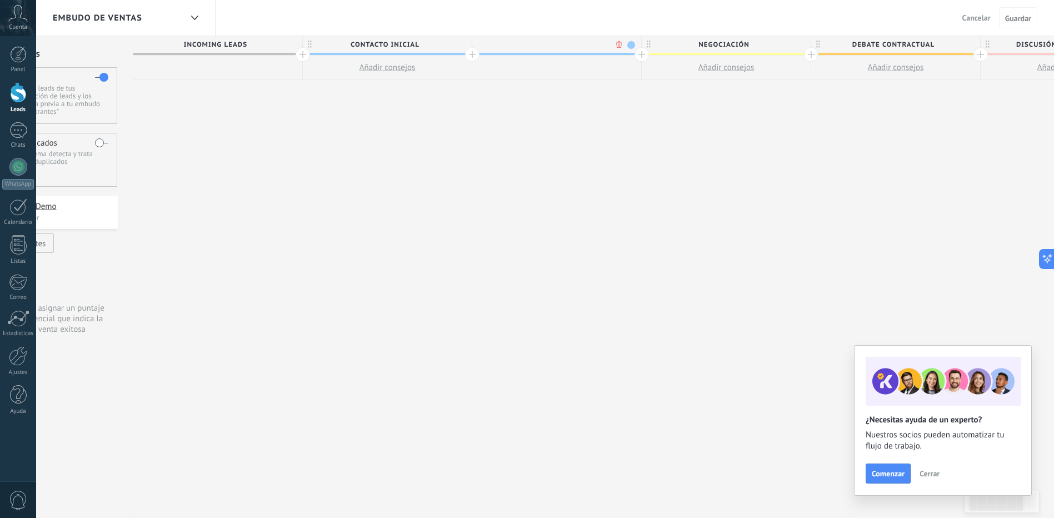
click at [619, 44] on body ".abccls-1,.abccls-2{fill-rule:evenodd}.abccls-2{fill:#fff} .abfcls-1{fill:none}…" at bounding box center [527, 259] width 1054 height 518
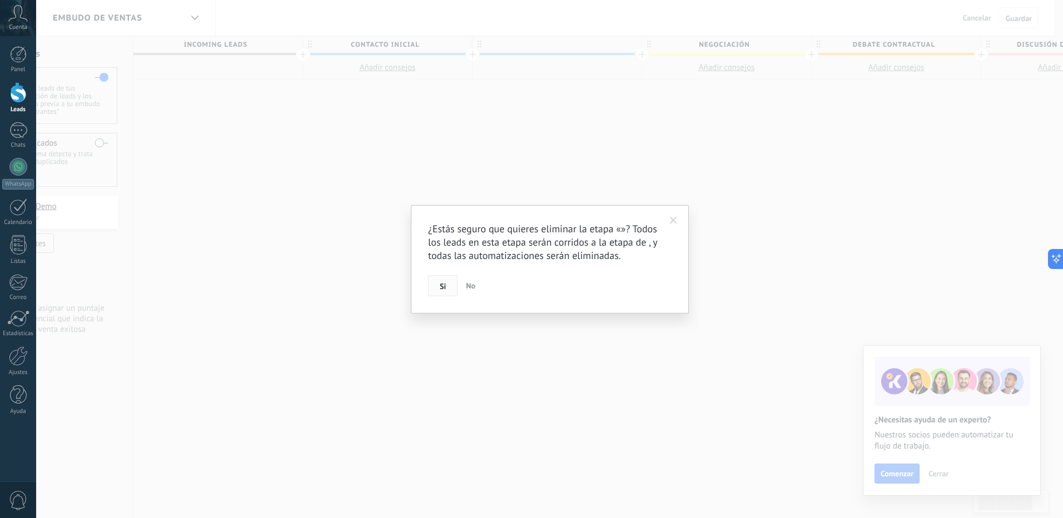
click at [448, 284] on button "Si" at bounding box center [442, 285] width 29 height 21
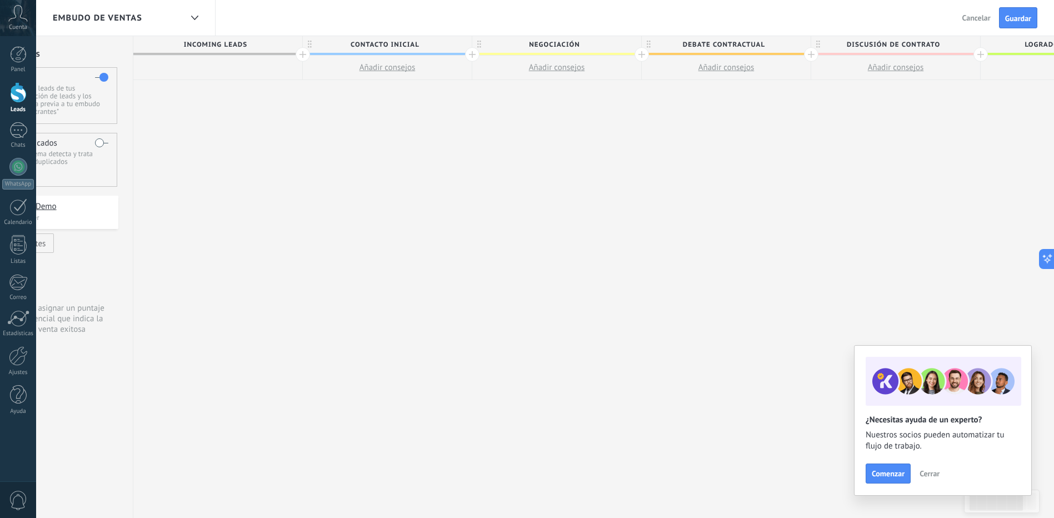
click at [580, 67] on span "Añadir consejos" at bounding box center [557, 67] width 56 height 11
type textarea "**********"
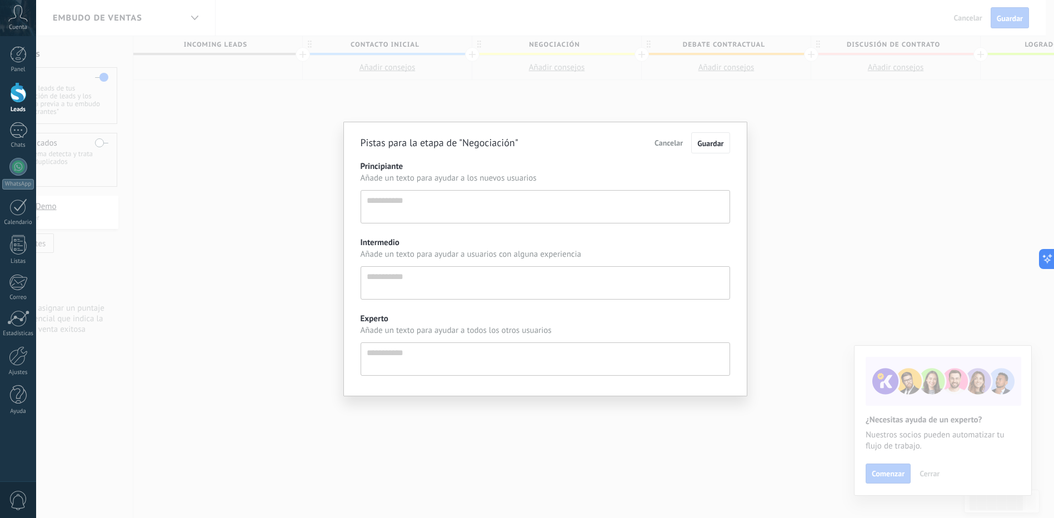
scroll to position [11, 0]
click at [675, 146] on span "Cancelar" at bounding box center [673, 143] width 28 height 10
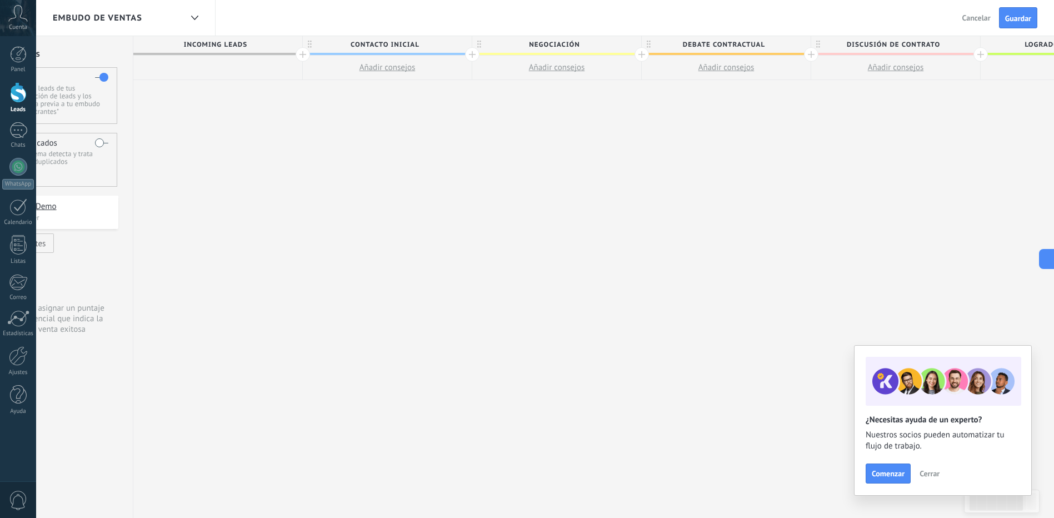
click at [981, 16] on span "Cancelar" at bounding box center [977, 18] width 28 height 10
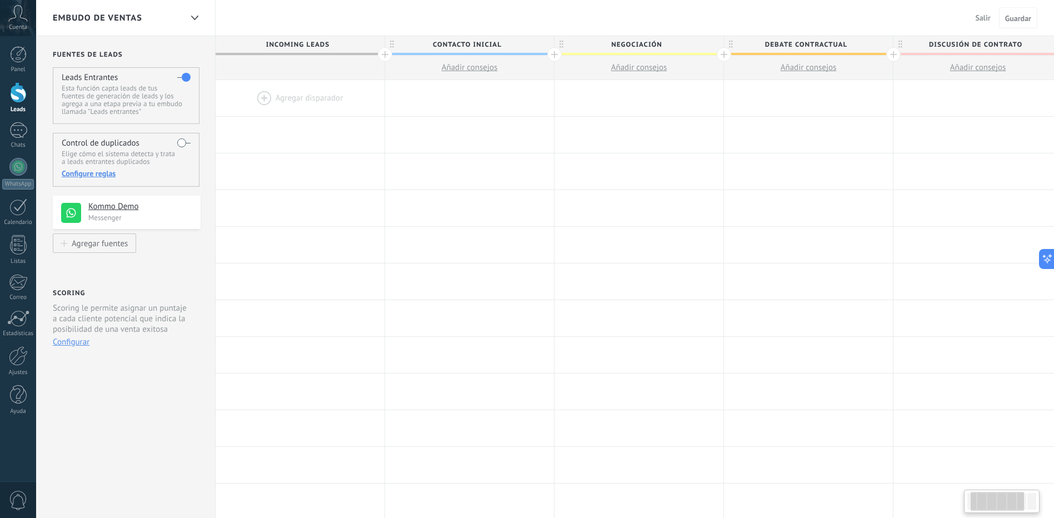
scroll to position [0, 82]
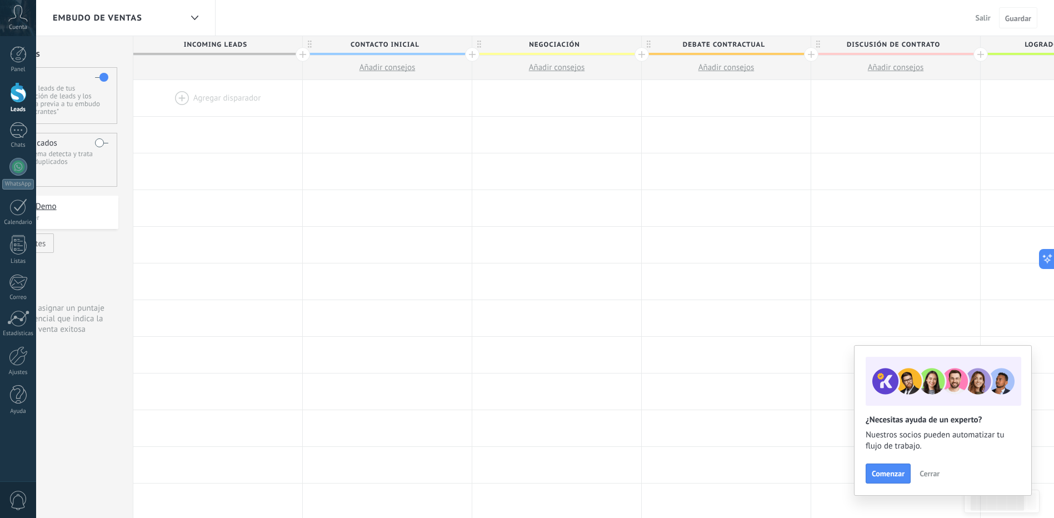
click at [991, 17] on button "Salir" at bounding box center [983, 17] width 24 height 17
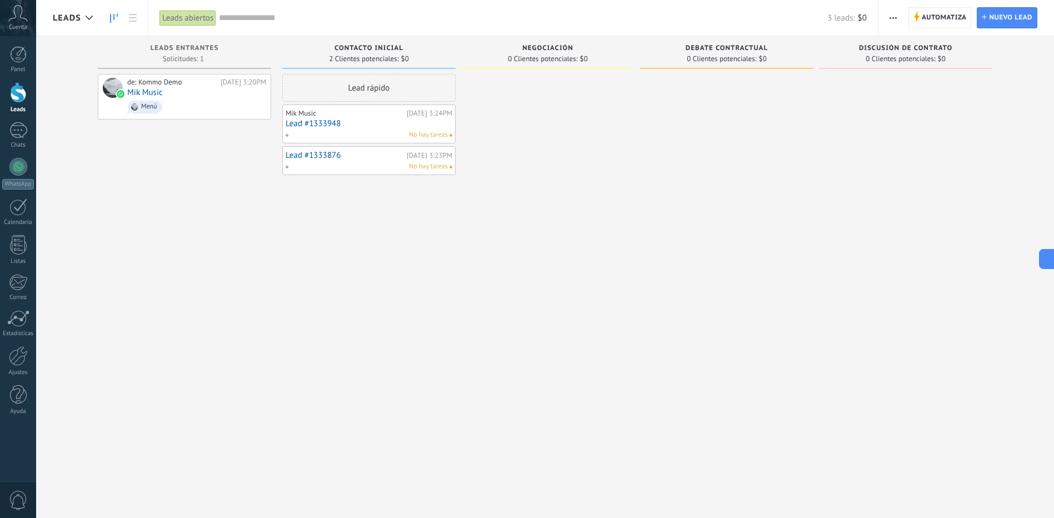
click at [864, 19] on span "$0" at bounding box center [862, 18] width 9 height 11
click at [901, 18] on button "button" at bounding box center [893, 17] width 16 height 21
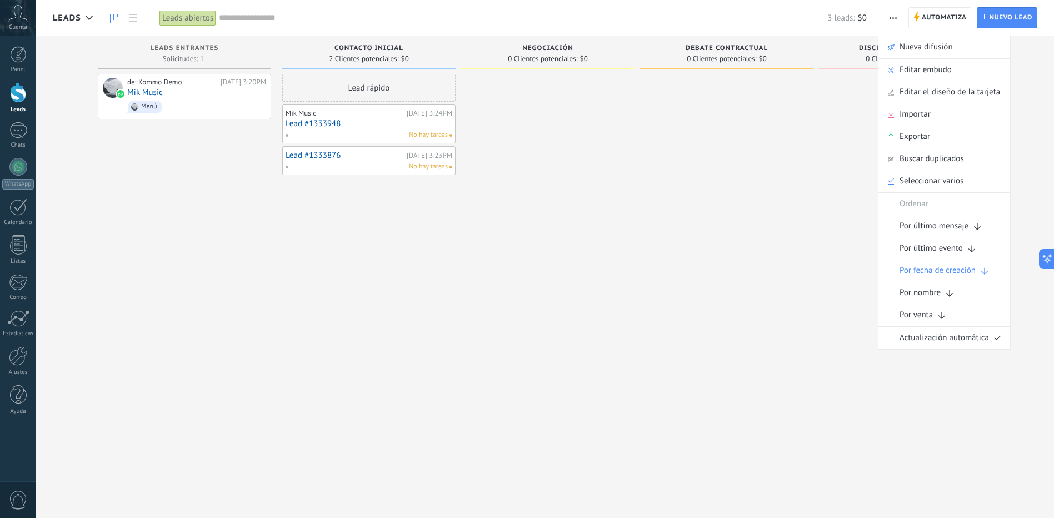
click at [901, 19] on button "button" at bounding box center [893, 17] width 16 height 21
